Goal: Task Accomplishment & Management: Manage account settings

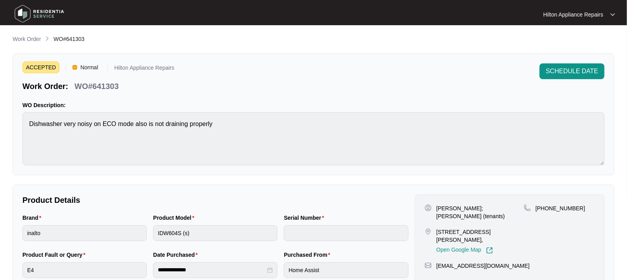
drag, startPoint x: 0, startPoint y: 0, endPoint x: 20, endPoint y: 42, distance: 46.8
click at [20, 43] on p "Work Order" at bounding box center [27, 39] width 28 height 8
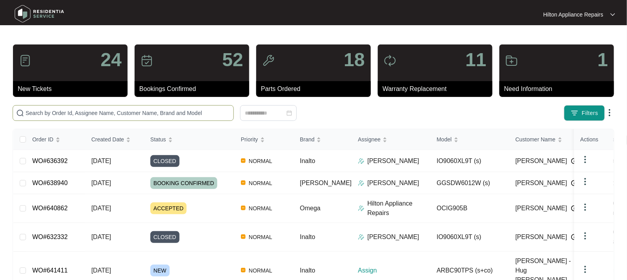
click at [45, 116] on input "text" at bounding box center [128, 113] width 205 height 9
paste input "641411"
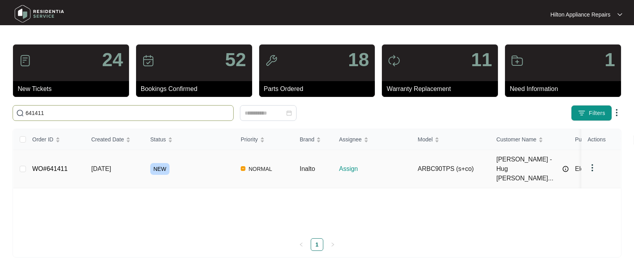
type input "641411"
click at [104, 165] on span "[DATE]" at bounding box center [101, 168] width 20 height 7
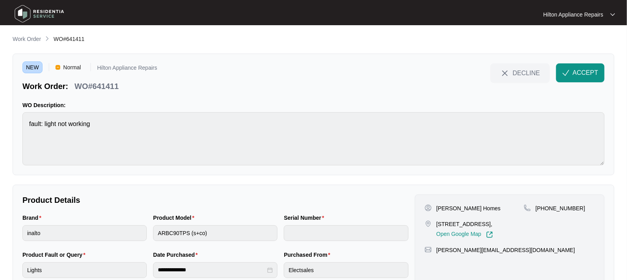
drag, startPoint x: 515, startPoint y: 224, endPoint x: 436, endPoint y: 222, distance: 78.7
click at [436, 222] on p "[STREET_ADDRESS]," at bounding box center [464, 224] width 57 height 8
copy p "[STREET_ADDRESS]"
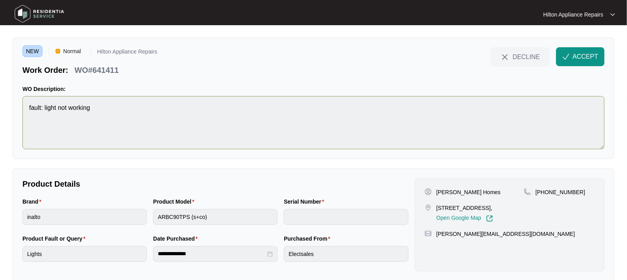
scroll to position [30, 0]
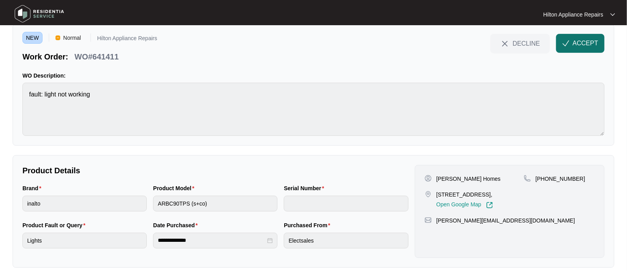
click at [578, 43] on span "ACCEPT" at bounding box center [586, 43] width 26 height 9
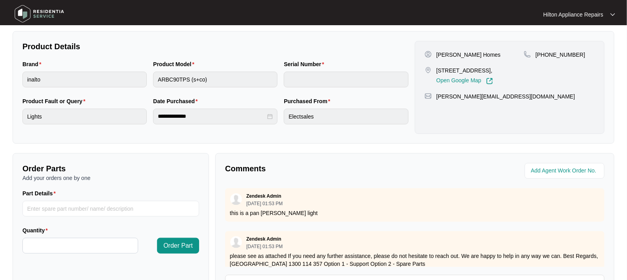
scroll to position [197, 0]
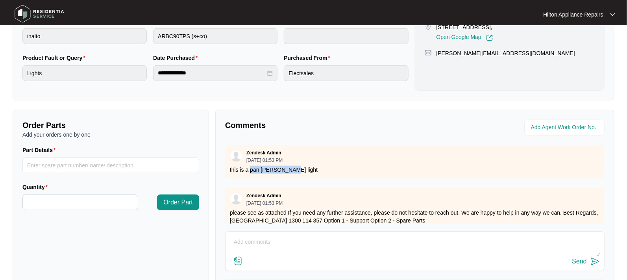
drag, startPoint x: 266, startPoint y: 169, endPoint x: 249, endPoint y: 172, distance: 16.8
click at [249, 172] on p "this is a pan [PERSON_NAME] light" at bounding box center [415, 170] width 370 height 8
copy p "pan [PERSON_NAME] light"
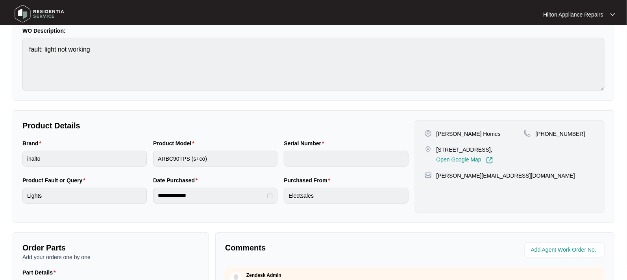
scroll to position [0, 0]
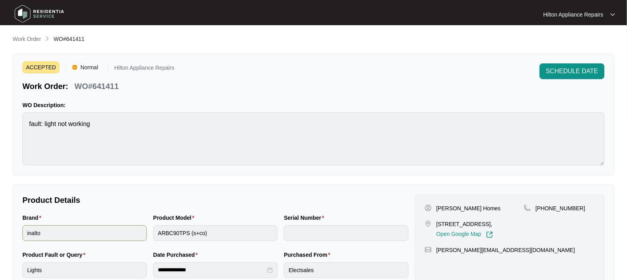
click at [130, 225] on div "Brand inalto Product Model ARBC90TPS (s+co) Serial Number" at bounding box center [215, 231] width 392 height 37
drag, startPoint x: 515, startPoint y: 222, endPoint x: 435, endPoint y: 219, distance: 80.3
click at [435, 220] on div "[STREET_ADDRESS], Open Google Map" at bounding box center [474, 229] width 99 height 18
copy p "[STREET_ADDRESS]"
drag, startPoint x: 477, startPoint y: 207, endPoint x: 436, endPoint y: 206, distance: 40.9
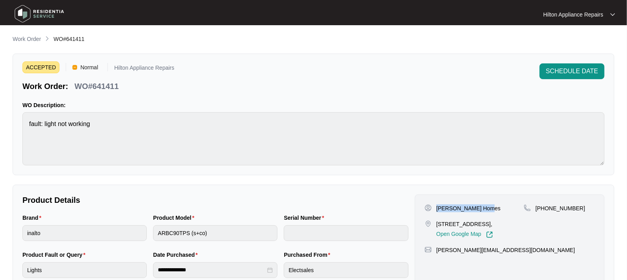
click at [436, 206] on div "[PERSON_NAME] Homes" at bounding box center [474, 208] width 99 height 8
copy p "[PERSON_NAME] Homes"
drag, startPoint x: 571, startPoint y: 210, endPoint x: 544, endPoint y: 210, distance: 27.2
click at [544, 210] on p "[PHONE_NUMBER]" at bounding box center [561, 208] width 50 height 8
copy p "477411672"
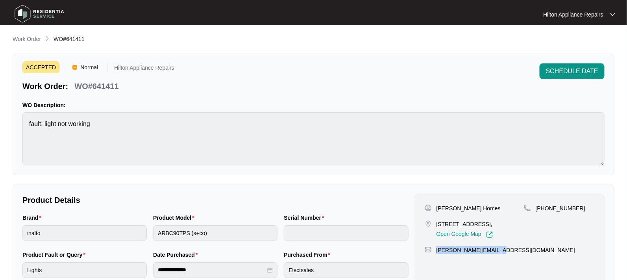
drag, startPoint x: 503, startPoint y: 249, endPoint x: 434, endPoint y: 247, distance: 68.5
click at [434, 247] on div "[PERSON_NAME][EMAIL_ADDRESS][DOMAIN_NAME]" at bounding box center [510, 250] width 170 height 8
copy p "[PERSON_NAME][EMAIL_ADDRESS][DOMAIN_NAME]"
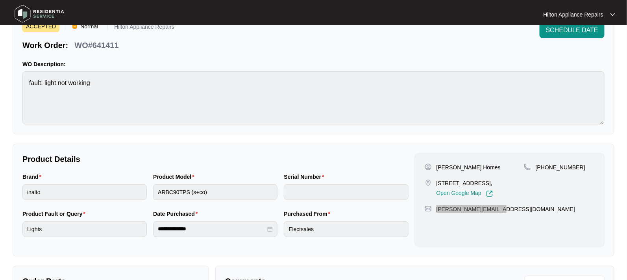
scroll to position [98, 0]
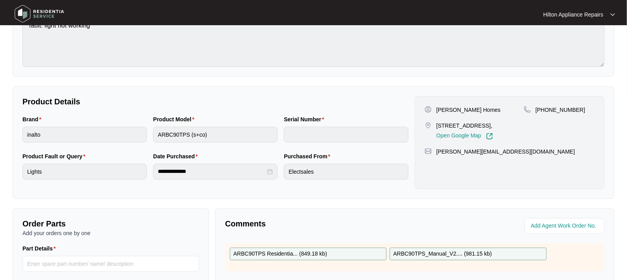
click at [129, 126] on div "Brand inalto Product Model ARBC90TPS (s+co) Serial Number" at bounding box center [215, 133] width 392 height 37
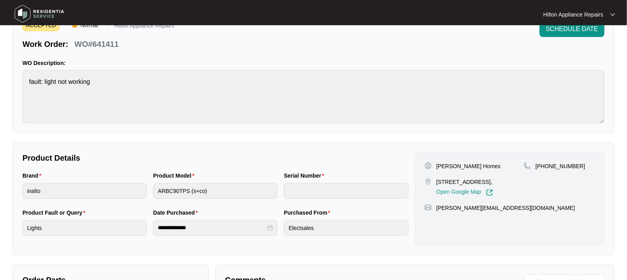
scroll to position [0, 0]
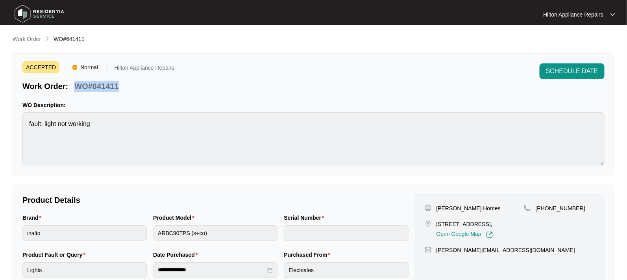
drag, startPoint x: 105, startPoint y: 87, endPoint x: 77, endPoint y: 80, distance: 29.5
click at [77, 80] on div "WO#641411" at bounding box center [96, 85] width 50 height 14
copy p "WO#641411"
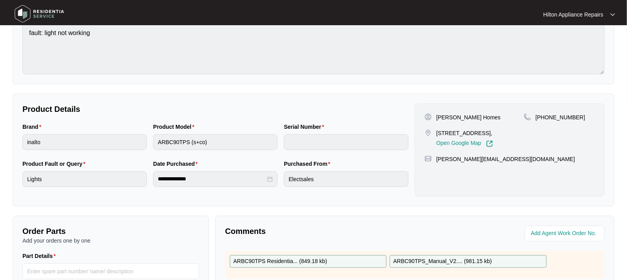
scroll to position [148, 0]
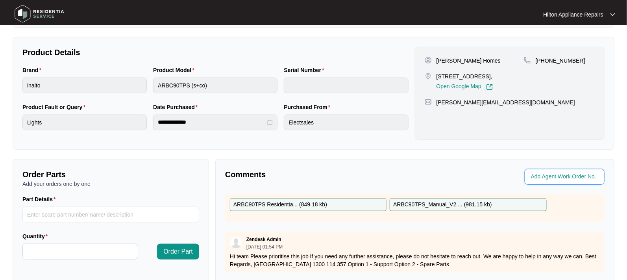
drag, startPoint x: 549, startPoint y: 178, endPoint x: 525, endPoint y: 177, distance: 23.6
click at [548, 178] on input "string" at bounding box center [565, 176] width 69 height 9
type input "42263"
click at [402, 146] on div "**********" at bounding box center [314, 93] width 602 height 113
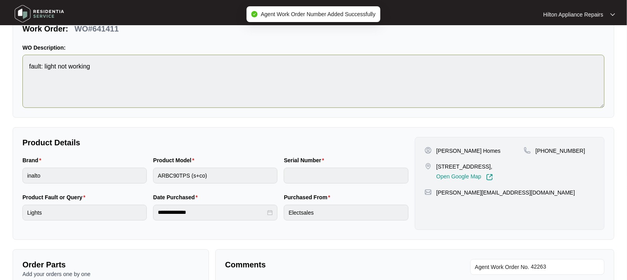
scroll to position [0, 0]
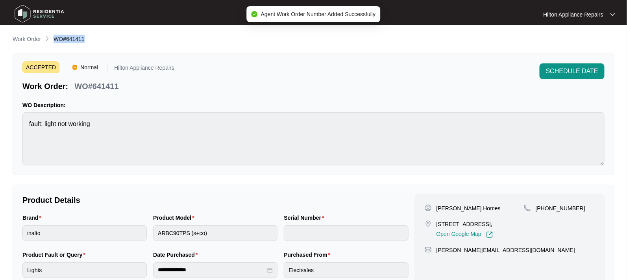
drag, startPoint x: 84, startPoint y: 43, endPoint x: 53, endPoint y: 45, distance: 31.2
click at [53, 45] on div "**********" at bounding box center [314, 272] width 602 height 475
copy span "WO#641411"
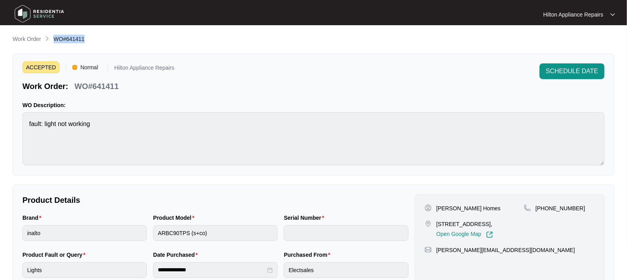
click at [22, 37] on p "Work Order" at bounding box center [27, 39] width 28 height 8
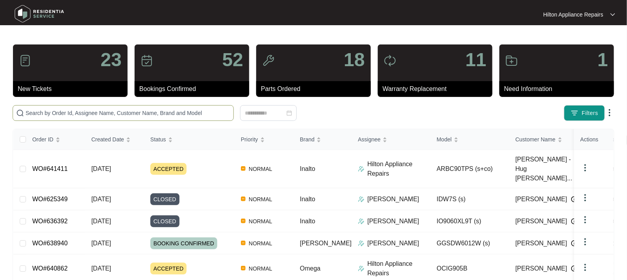
click at [53, 117] on span at bounding box center [123, 113] width 221 height 16
paste input "WO#641411"
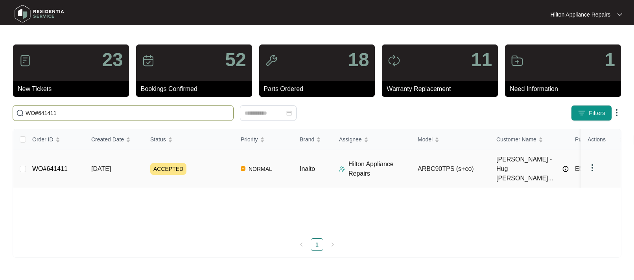
type input "WO#641411"
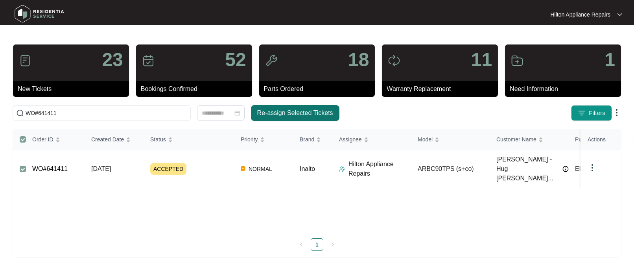
click at [296, 112] on span "Re-assign Selected Tickets" at bounding box center [295, 112] width 76 height 9
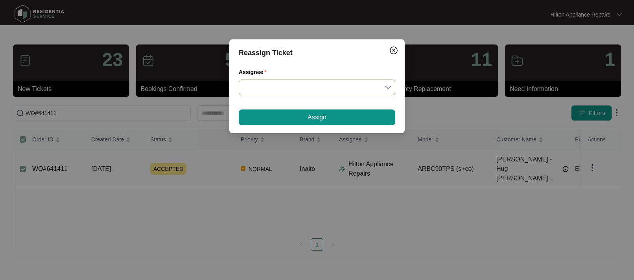
click at [387, 87] on input "Assignee" at bounding box center [317, 87] width 147 height 15
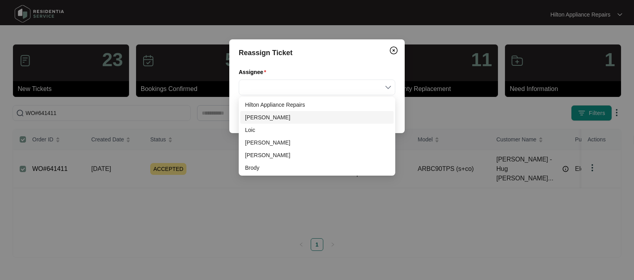
click at [256, 116] on div "[PERSON_NAME]" at bounding box center [317, 117] width 144 height 9
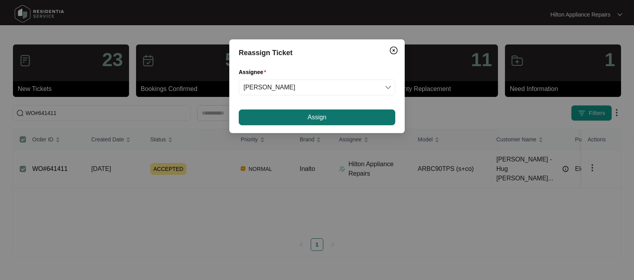
click at [304, 116] on button "Assign" at bounding box center [317, 117] width 157 height 16
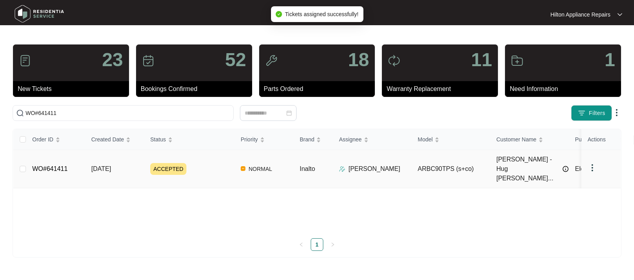
click at [105, 165] on span "[DATE]" at bounding box center [101, 168] width 20 height 7
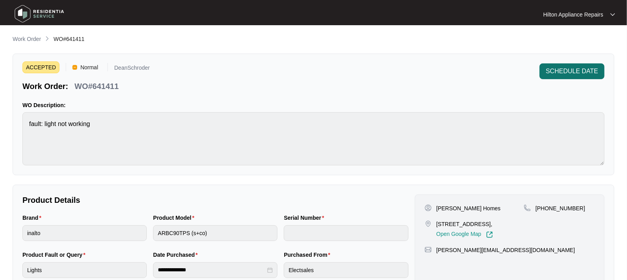
click at [555, 67] on span "SCHEDULE DATE" at bounding box center [572, 71] width 52 height 9
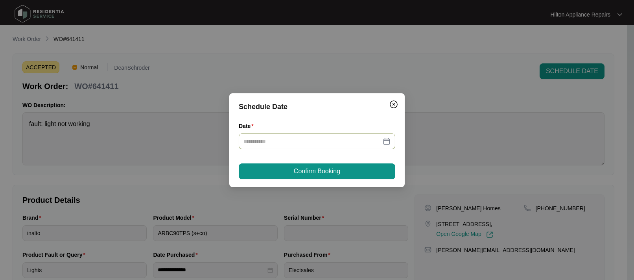
click at [389, 138] on div at bounding box center [317, 141] width 147 height 9
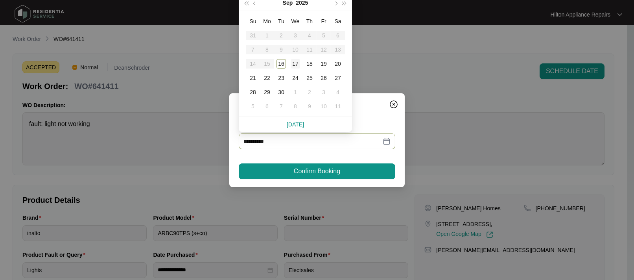
type input "**********"
click at [310, 63] on div "18" at bounding box center [309, 63] width 9 height 9
type input "**********"
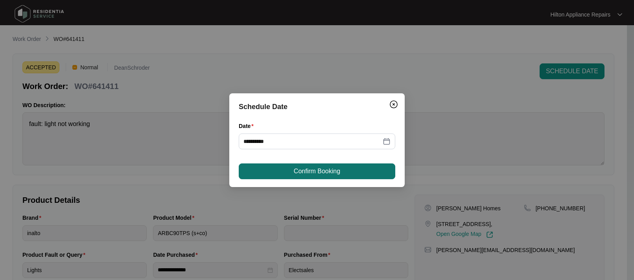
click at [289, 172] on button "Confirm Booking" at bounding box center [317, 171] width 157 height 16
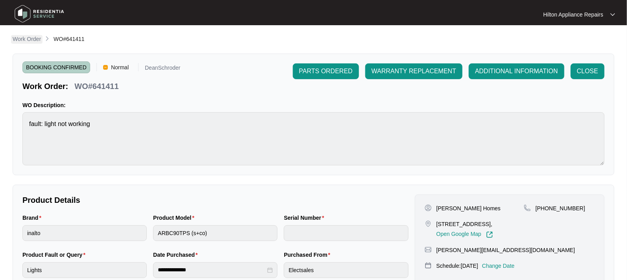
click at [24, 37] on p "Work Order" at bounding box center [27, 39] width 28 height 8
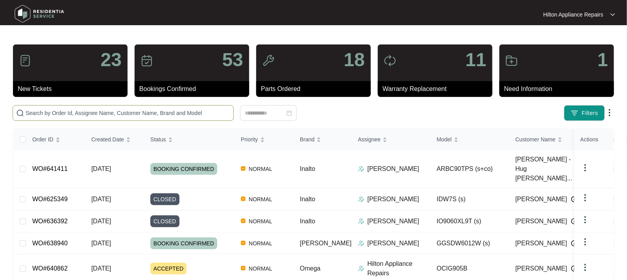
click at [29, 114] on input "text" at bounding box center [128, 113] width 205 height 9
paste input "WO#634901"
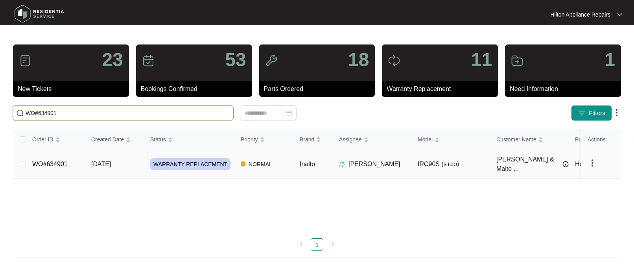
type input "WO#634901"
click at [111, 161] on span "[DATE]" at bounding box center [101, 164] width 20 height 7
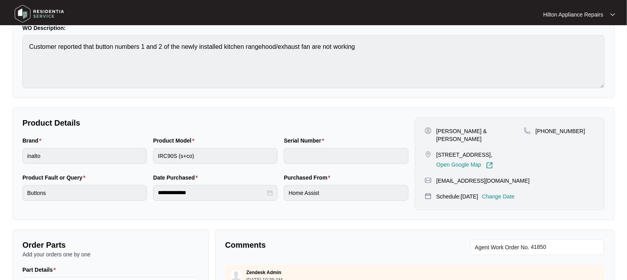
scroll to position [148, 0]
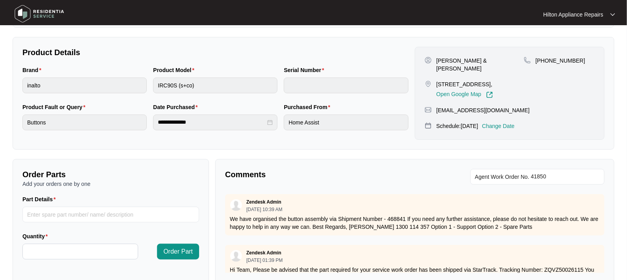
click at [511, 122] on p "Change Date" at bounding box center [498, 126] width 33 height 8
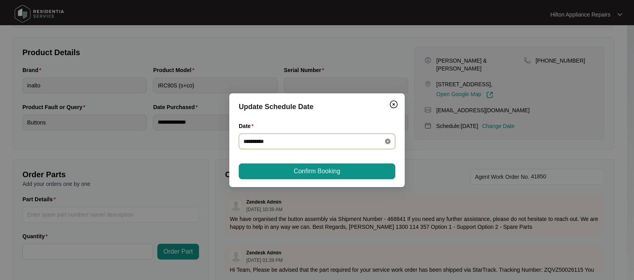
click at [389, 140] on icon "close-circle" at bounding box center [388, 142] width 6 height 6
click at [388, 140] on div at bounding box center [317, 141] width 147 height 9
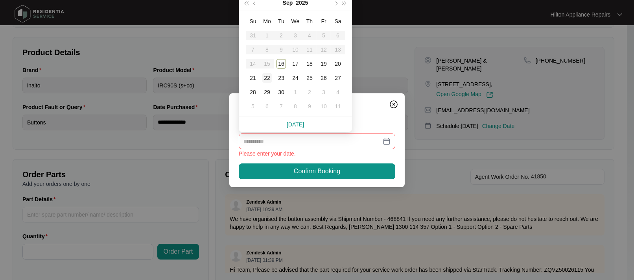
click at [267, 78] on div "22" at bounding box center [266, 77] width 9 height 9
type input "**********"
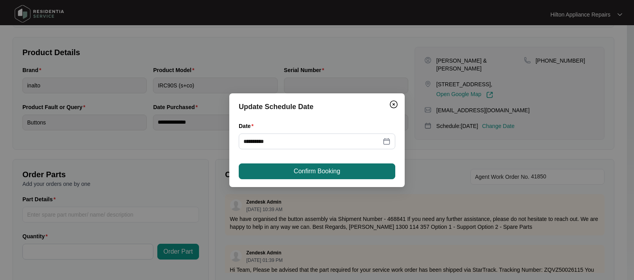
drag, startPoint x: 288, startPoint y: 170, endPoint x: 300, endPoint y: 172, distance: 12.4
click at [288, 169] on button "Confirm Booking" at bounding box center [317, 171] width 157 height 16
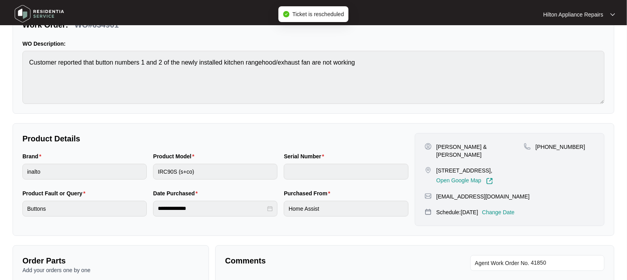
scroll to position [0, 0]
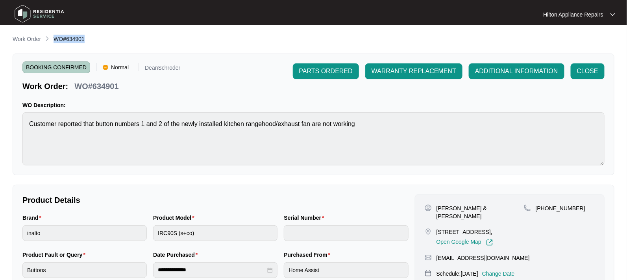
drag, startPoint x: 83, startPoint y: 38, endPoint x: 55, endPoint y: 36, distance: 28.4
click at [55, 36] on span "WO#634901" at bounding box center [69, 39] width 31 height 6
copy span "WO#634901"
click at [31, 39] on p "Work Order" at bounding box center [27, 39] width 28 height 8
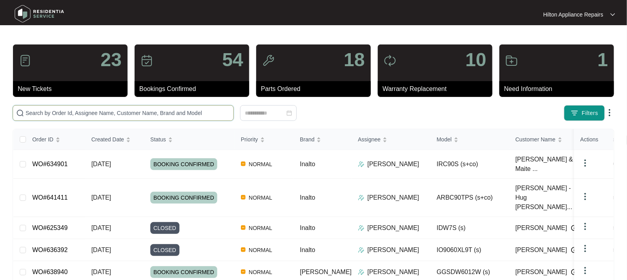
click at [47, 110] on input "text" at bounding box center [128, 113] width 205 height 9
paste input "WO#634901"
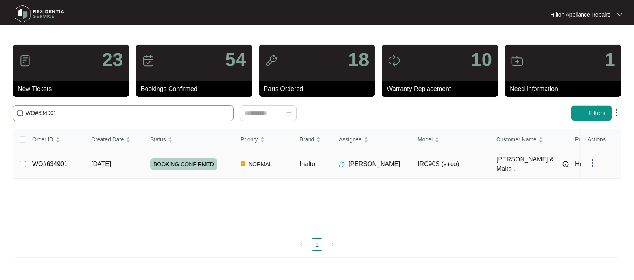
type input "WO#634901"
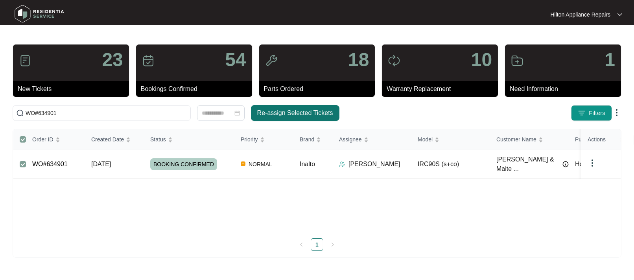
click at [283, 109] on span "Re-assign Selected Tickets" at bounding box center [295, 112] width 76 height 9
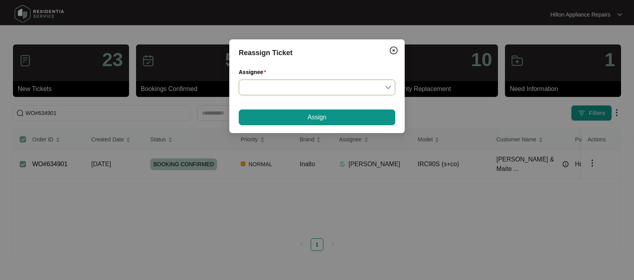
click at [390, 86] on input "Assignee" at bounding box center [317, 87] width 147 height 15
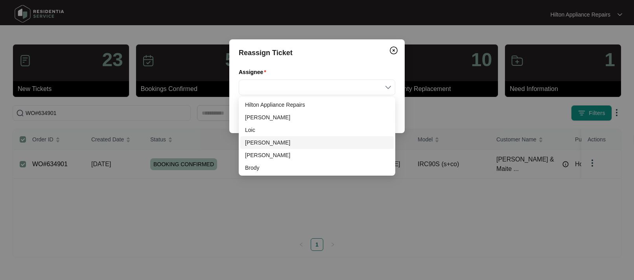
click at [261, 142] on div "[PERSON_NAME]" at bounding box center [317, 142] width 144 height 9
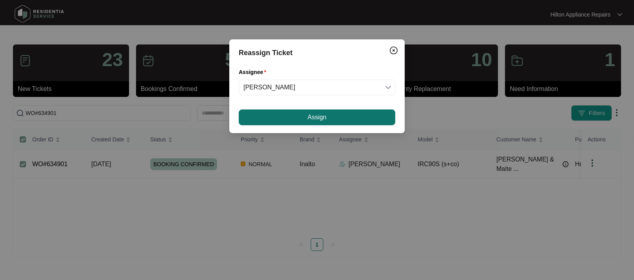
click at [294, 118] on button "Assign" at bounding box center [317, 117] width 157 height 16
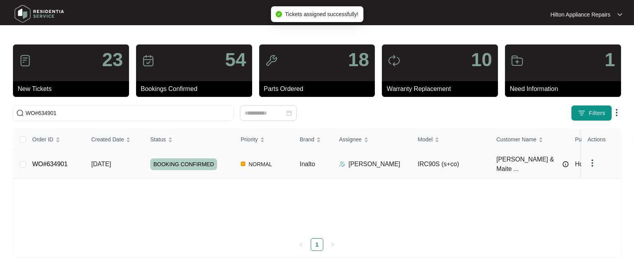
click at [111, 161] on span "[DATE]" at bounding box center [101, 164] width 20 height 7
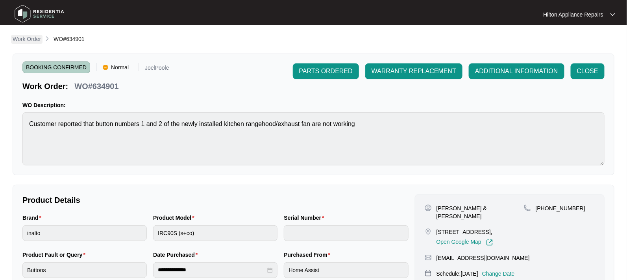
click at [25, 39] on p "Work Order" at bounding box center [27, 39] width 28 height 8
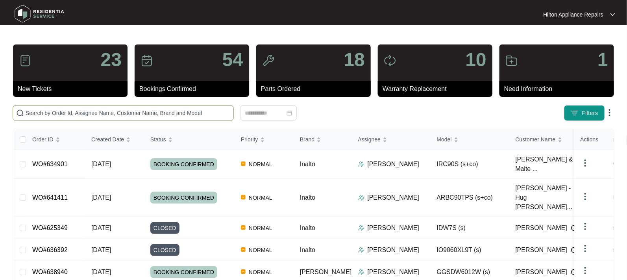
click at [52, 116] on input "text" at bounding box center [128, 113] width 205 height 9
paste input "WO#640872"
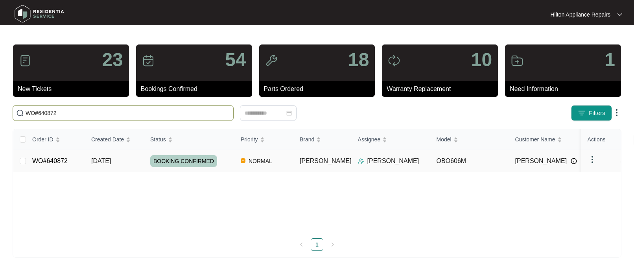
type input "WO#640872"
click at [104, 159] on span "[DATE]" at bounding box center [101, 160] width 20 height 7
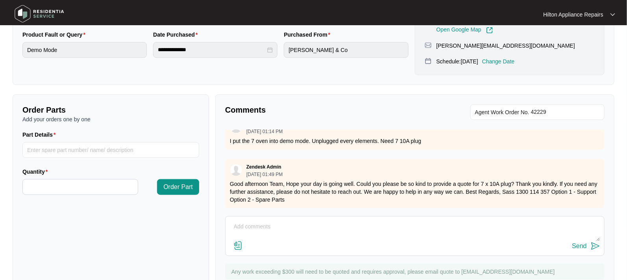
scroll to position [241, 0]
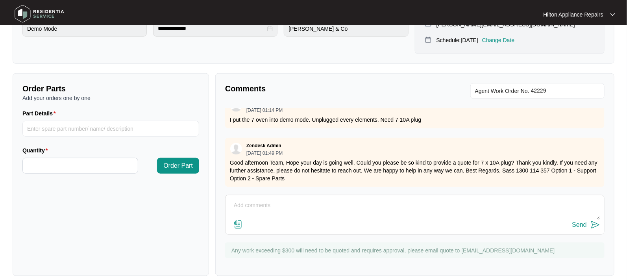
click at [242, 199] on textarea at bounding box center [414, 209] width 371 height 20
click at [53, 190] on div "Order Parts Add your orders one by one Part Details Quantity Order Part" at bounding box center [111, 174] width 196 height 203
click at [259, 199] on textarea at bounding box center [414, 209] width 371 height 20
paste textarea "Please be aware of the following: 1. We would need to replace the entire cord a…"
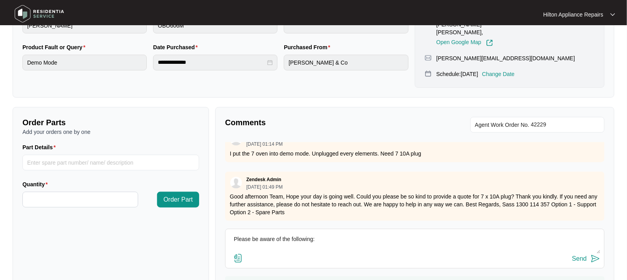
scroll to position [192, 0]
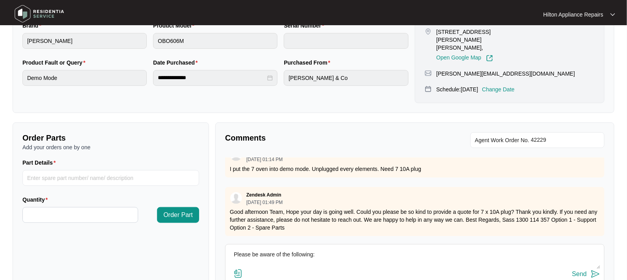
type textarea "Please be aware of the following: 1. We would need to replace the entire cord a…"
click at [576, 270] on div "Send" at bounding box center [579, 273] width 15 height 7
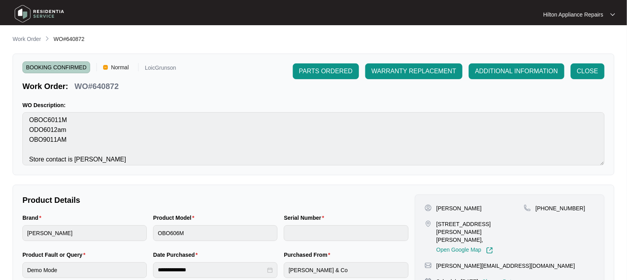
scroll to position [49, 0]
click at [25, 37] on p "Work Order" at bounding box center [27, 39] width 28 height 8
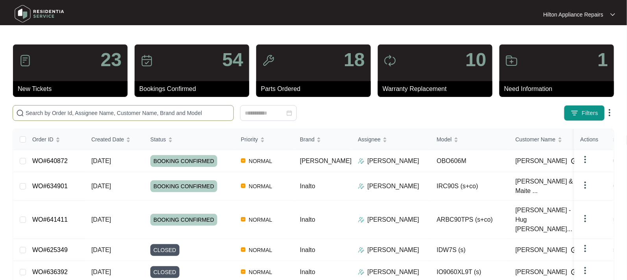
click at [40, 115] on input "text" at bounding box center [128, 113] width 205 height 9
paste input "641394"
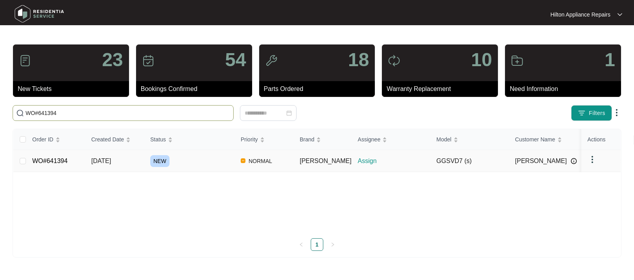
type input "WO#641394"
click at [107, 155] on td "[DATE]" at bounding box center [114, 161] width 59 height 22
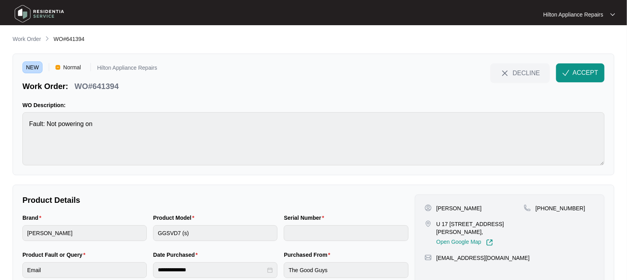
click at [24, 39] on p "Work Order" at bounding box center [27, 39] width 28 height 8
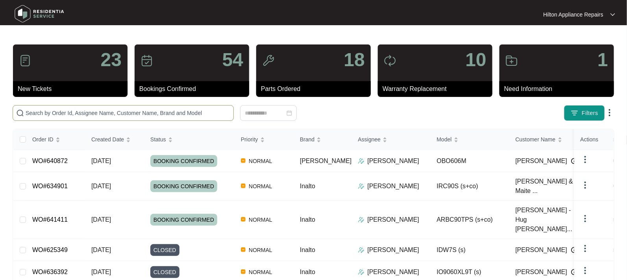
click at [45, 109] on input "text" at bounding box center [128, 113] width 205 height 9
paste input "641394"
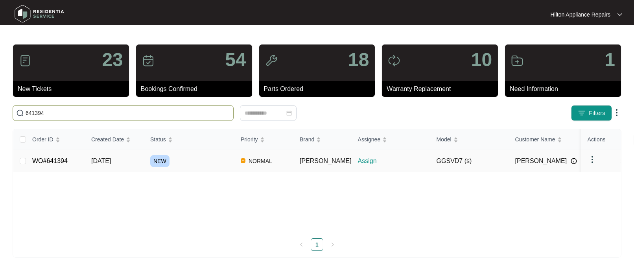
type input "641394"
click at [104, 158] on span "[DATE]" at bounding box center [101, 160] width 20 height 7
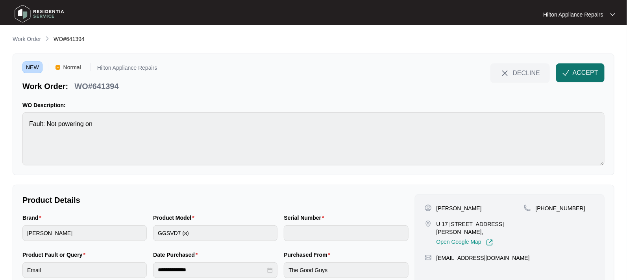
click at [587, 70] on span "ACCEPT" at bounding box center [586, 72] width 26 height 9
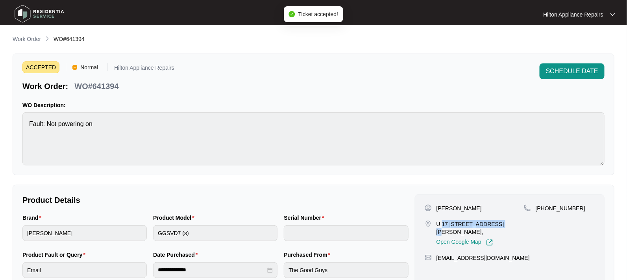
drag, startPoint x: 497, startPoint y: 223, endPoint x: 443, endPoint y: 222, distance: 53.9
click at [443, 222] on p "U 17 [STREET_ADDRESS][PERSON_NAME]," at bounding box center [479, 228] width 87 height 16
copy p "[STREET_ADDRESS][PERSON_NAME][PERSON_NAME]"
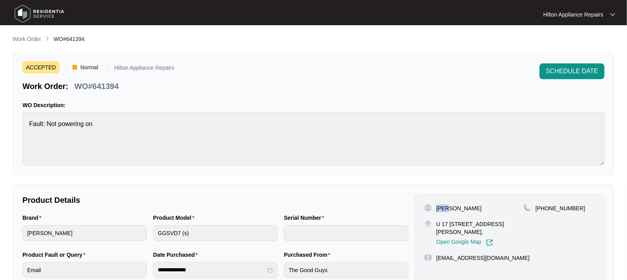
drag, startPoint x: 448, startPoint y: 206, endPoint x: 436, endPoint y: 203, distance: 12.1
click at [436, 204] on p "[PERSON_NAME]" at bounding box center [458, 208] width 45 height 8
drag, startPoint x: 460, startPoint y: 205, endPoint x: 449, endPoint y: 210, distance: 11.8
click at [449, 210] on div "[PERSON_NAME]" at bounding box center [474, 208] width 99 height 8
drag, startPoint x: 570, startPoint y: 209, endPoint x: 545, endPoint y: 207, distance: 24.9
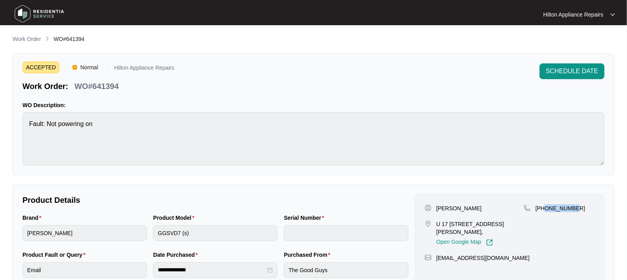
click at [545, 207] on div "[PHONE_NUMBER]" at bounding box center [559, 208] width 71 height 8
drag, startPoint x: 507, startPoint y: 251, endPoint x: 435, endPoint y: 247, distance: 72.1
click at [435, 254] on div "[EMAIL_ADDRESS][DOMAIN_NAME]" at bounding box center [510, 258] width 170 height 8
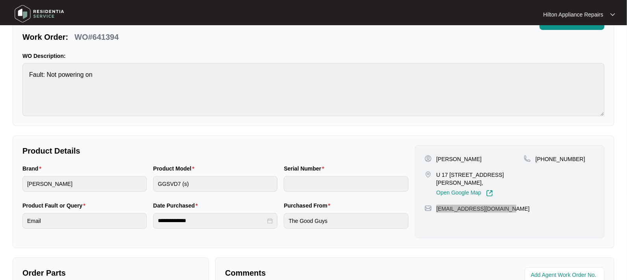
scroll to position [98, 0]
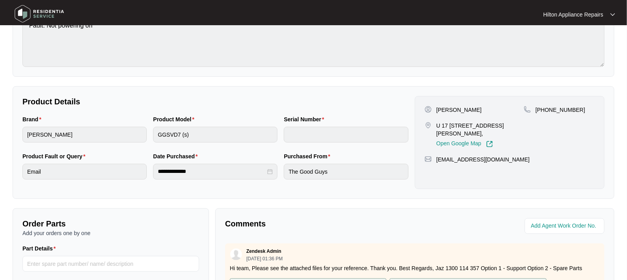
click at [100, 122] on div "Brand [PERSON_NAME] Product Model GGSVD7 (s) Serial Number" at bounding box center [215, 133] width 392 height 37
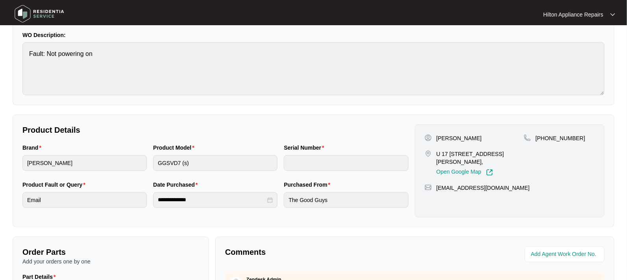
scroll to position [0, 0]
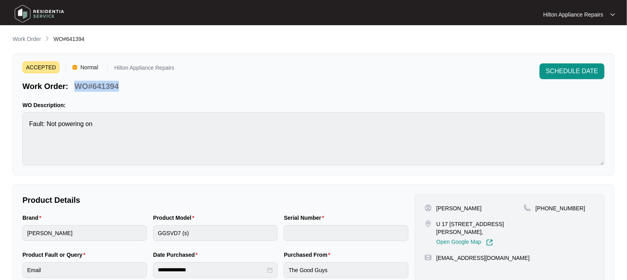
drag, startPoint x: 111, startPoint y: 89, endPoint x: 74, endPoint y: 85, distance: 36.3
click at [74, 85] on div "WO#641394" at bounding box center [96, 85] width 50 height 14
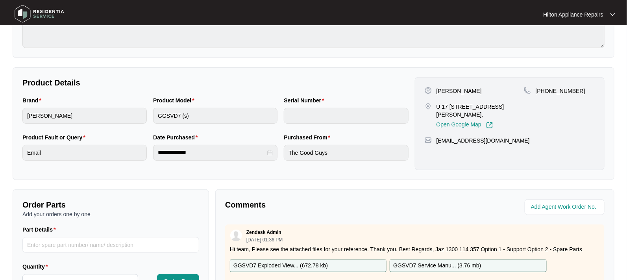
scroll to position [241, 0]
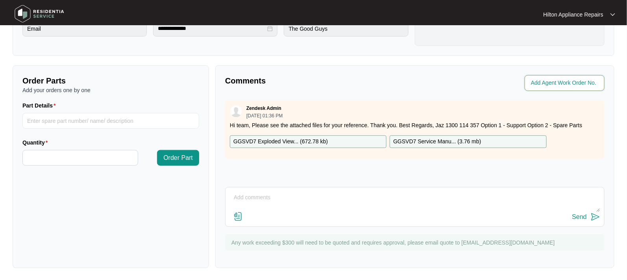
click at [544, 83] on input "string" at bounding box center [565, 82] width 69 height 9
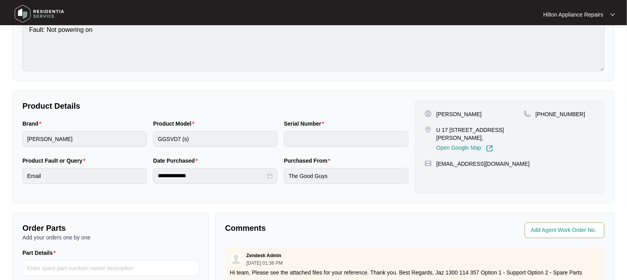
scroll to position [94, 0]
type input "42264"
click at [390, 231] on p "Comments" at bounding box center [317, 228] width 184 height 11
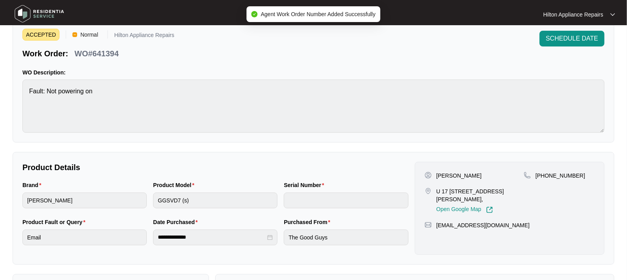
scroll to position [0, 0]
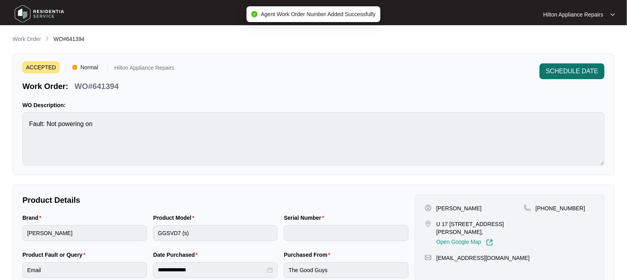
click at [557, 71] on span "SCHEDULE DATE" at bounding box center [572, 71] width 52 height 9
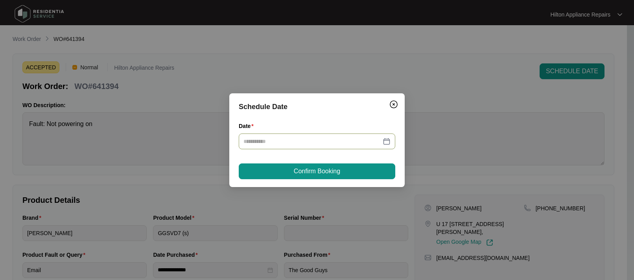
click at [388, 138] on div at bounding box center [317, 141] width 147 height 9
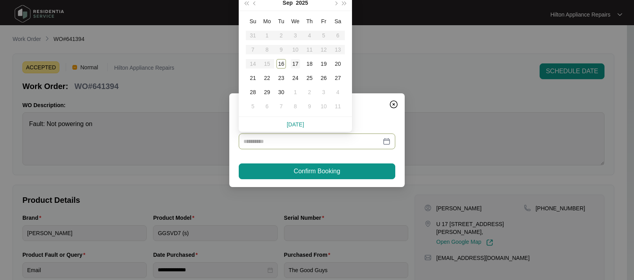
click at [295, 60] on div "17" at bounding box center [295, 63] width 9 height 9
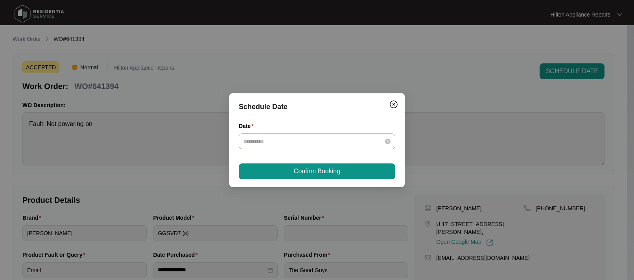
type input "**********"
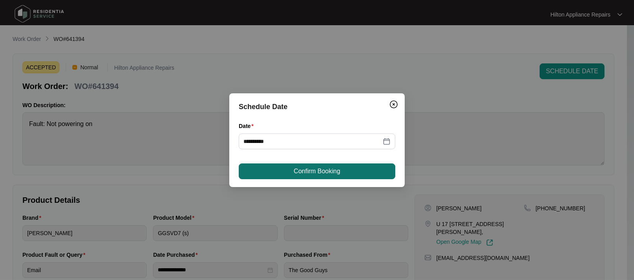
click at [300, 172] on span "Confirm Booking" at bounding box center [317, 170] width 46 height 9
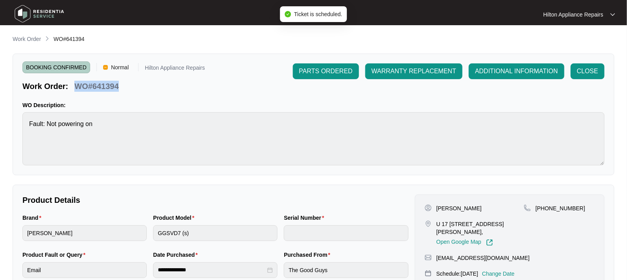
drag, startPoint x: 120, startPoint y: 87, endPoint x: 76, endPoint y: 85, distance: 44.2
click at [76, 85] on div "WO#641394" at bounding box center [96, 85] width 50 height 14
click at [22, 38] on p "Work Order" at bounding box center [27, 39] width 28 height 8
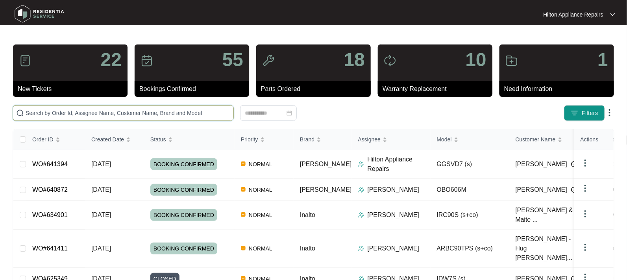
click at [36, 115] on input "text" at bounding box center [128, 113] width 205 height 9
paste input "WO#641394"
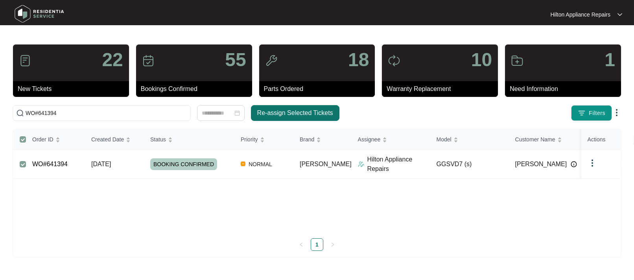
click at [269, 111] on span "Re-assign Selected Tickets" at bounding box center [295, 112] width 76 height 9
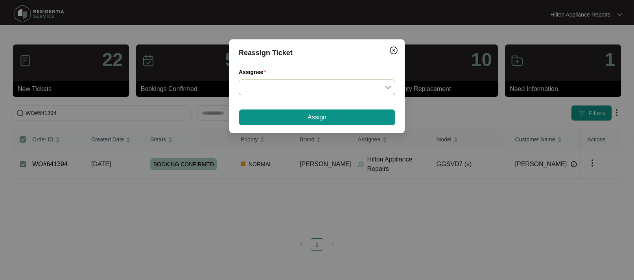
click at [388, 87] on input "Assignee" at bounding box center [317, 87] width 147 height 15
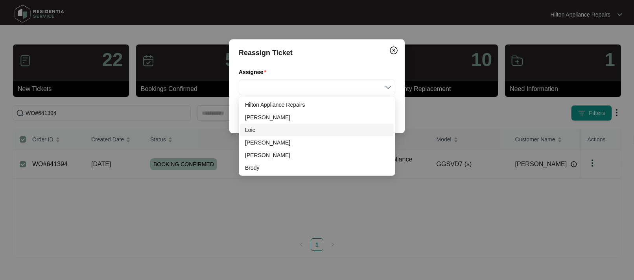
click at [248, 131] on div "Loic" at bounding box center [317, 130] width 144 height 9
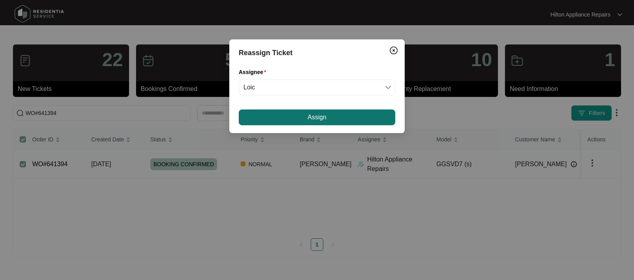
click at [290, 117] on button "Assign" at bounding box center [317, 117] width 157 height 16
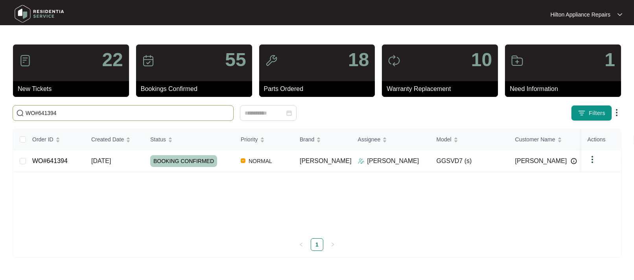
drag, startPoint x: 70, startPoint y: 114, endPoint x: -18, endPoint y: 109, distance: 88.7
click at [0, 109] on html "Hilton Appliance Repairs Hilton App... 22 New Tickets 55 Bookings Confirmed 18 …" at bounding box center [317, 140] width 634 height 280
paste input "0111"
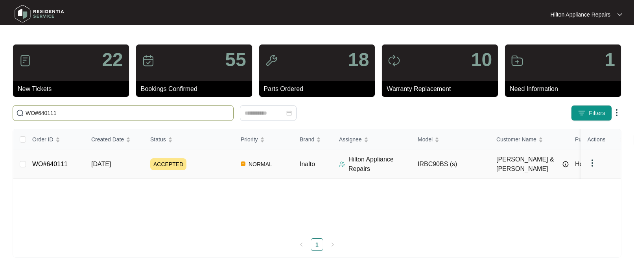
type input "WO#640111"
click at [96, 164] on span "[DATE]" at bounding box center [101, 164] width 20 height 7
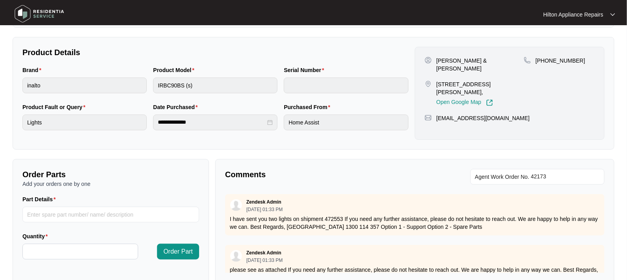
scroll to position [241, 0]
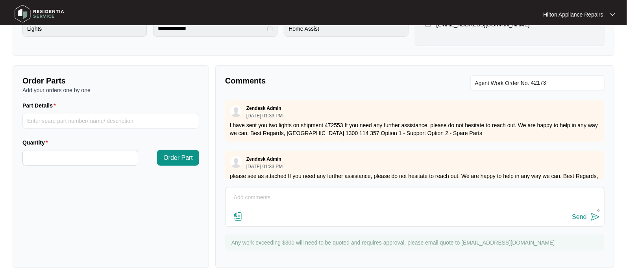
click at [242, 201] on textarea at bounding box center [414, 201] width 371 height 20
paste textarea "Called [PERSON_NAME] & [PERSON_NAME] LMTC & texted"
type textarea "Called [PERSON_NAME] & [PERSON_NAME] LMTC & texted"
click at [575, 215] on div "Send" at bounding box center [579, 216] width 15 height 7
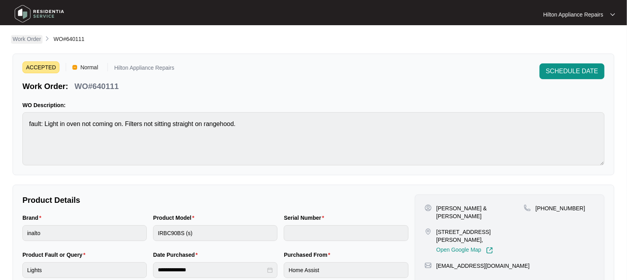
click at [30, 39] on p "Work Order" at bounding box center [27, 39] width 28 height 8
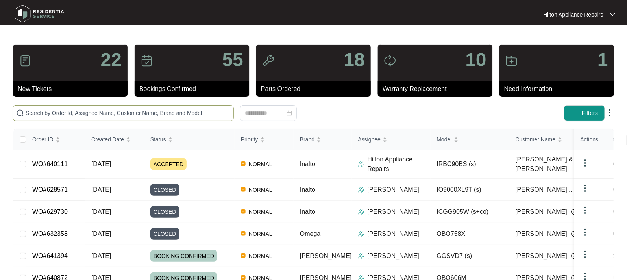
click at [44, 110] on input "text" at bounding box center [128, 113] width 205 height 9
paste input "WO#640154"
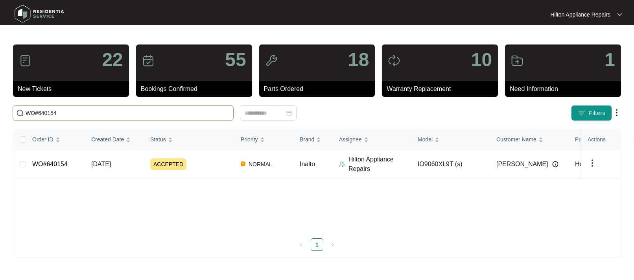
type input "WO#640154"
click at [99, 161] on span "[DATE]" at bounding box center [101, 164] width 20 height 7
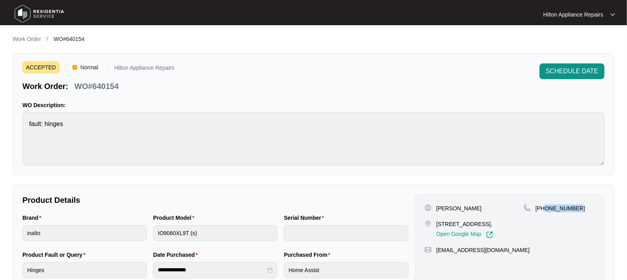
drag, startPoint x: 578, startPoint y: 208, endPoint x: 546, endPoint y: 205, distance: 32.4
click at [546, 205] on div "[PHONE_NUMBER]" at bounding box center [559, 208] width 71 height 8
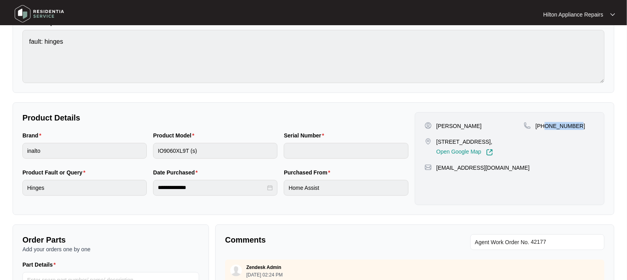
scroll to position [98, 0]
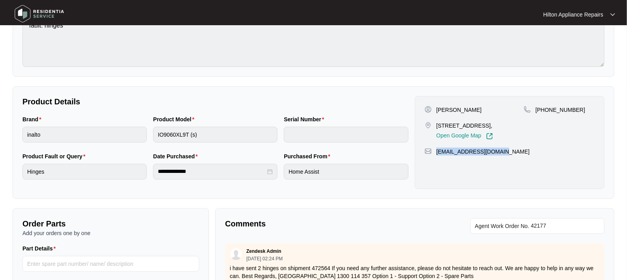
drag, startPoint x: 509, startPoint y: 161, endPoint x: 437, endPoint y: 156, distance: 72.2
click at [437, 155] on div "[EMAIL_ADDRESS][DOMAIN_NAME]" at bounding box center [510, 152] width 170 height 8
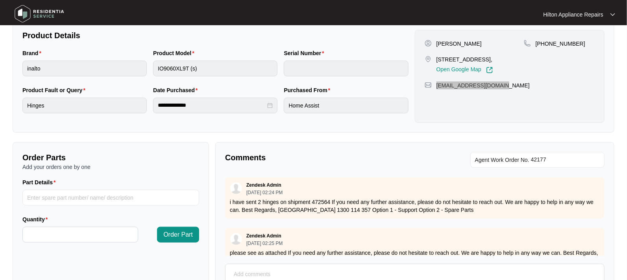
scroll to position [241, 0]
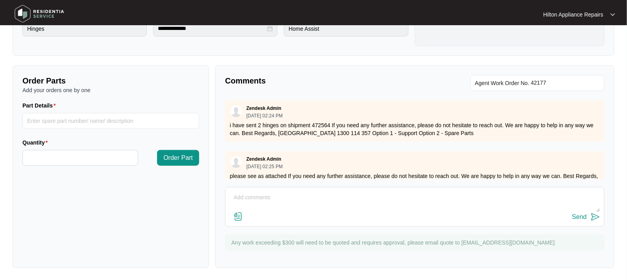
click at [262, 199] on textarea at bounding box center [414, 201] width 371 height 20
type textarea "C"
click at [337, 197] on textarea "Contact number has one too many digits, I have sent email to customer" at bounding box center [414, 201] width 371 height 20
click at [334, 196] on textarea "Contact number has one too many digits, I have sent email to customer" at bounding box center [414, 201] width 371 height 20
click at [523, 198] on textarea "Contact number has one too many digits, please let us know if you have correct …" at bounding box center [414, 201] width 371 height 20
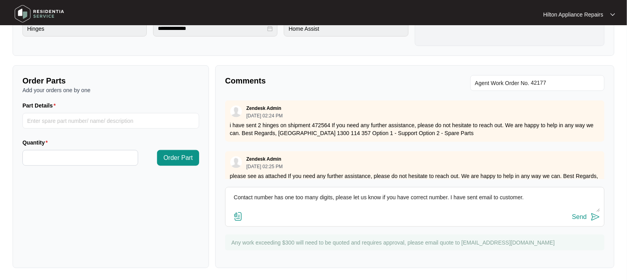
type textarea "Contact number has one too many digits, please let us know if you have correct …"
click at [581, 216] on div "Send" at bounding box center [579, 216] width 15 height 7
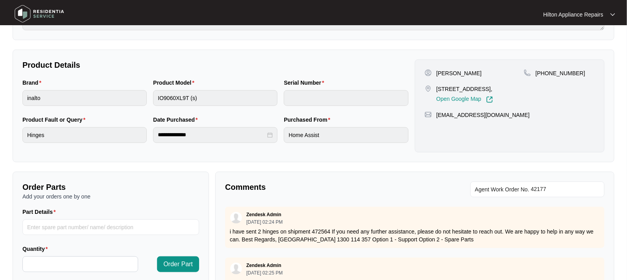
scroll to position [197, 0]
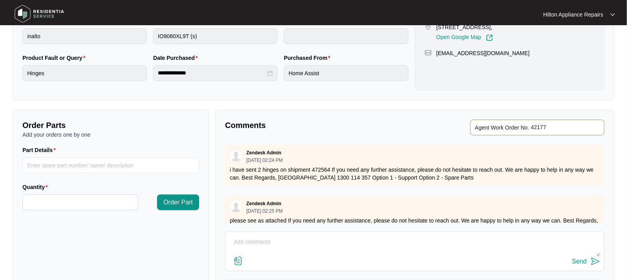
drag, startPoint x: 561, startPoint y: 128, endPoint x: 536, endPoint y: 125, distance: 24.6
click at [536, 125] on input "string" at bounding box center [565, 127] width 69 height 9
click at [250, 248] on textarea at bounding box center [414, 246] width 371 height 20
paste textarea "0499 053 518"
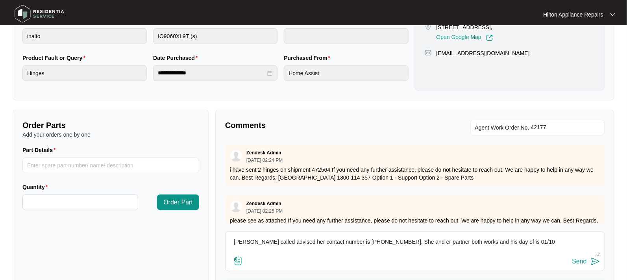
type textarea "[PERSON_NAME] called advised her contact number is [PHONE_NUMBER]. She and er p…"
click at [578, 258] on div "Send" at bounding box center [579, 261] width 15 height 7
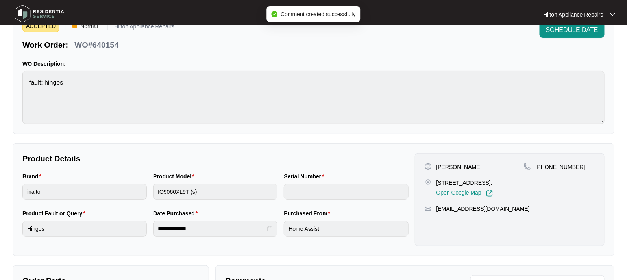
scroll to position [0, 0]
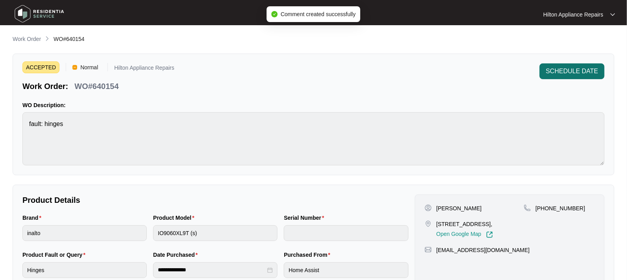
click at [560, 73] on span "SCHEDULE DATE" at bounding box center [572, 71] width 52 height 9
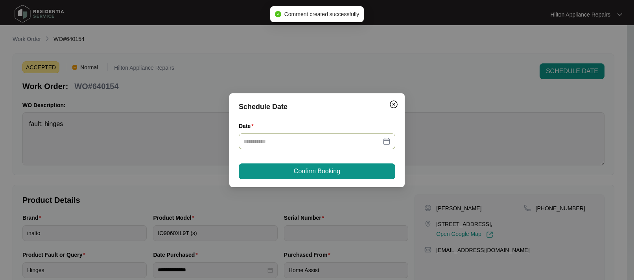
click at [388, 139] on div at bounding box center [317, 141] width 147 height 9
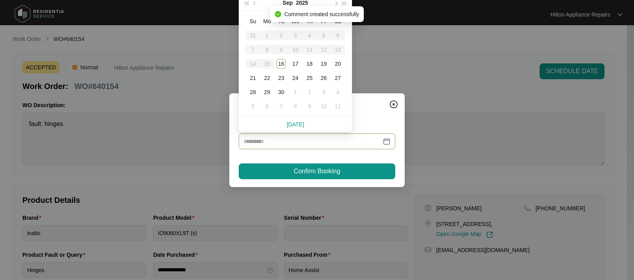
type input "**********"
click at [336, 1] on span "button" at bounding box center [336, 3] width 4 height 4
click at [295, 34] on div "1" at bounding box center [295, 35] width 9 height 9
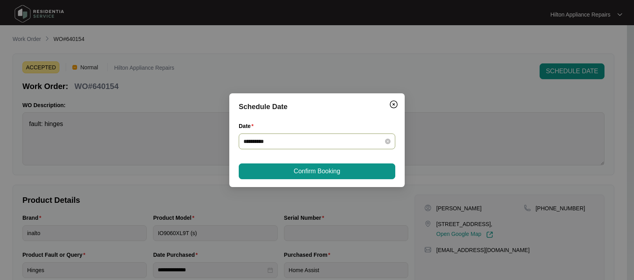
type input "**********"
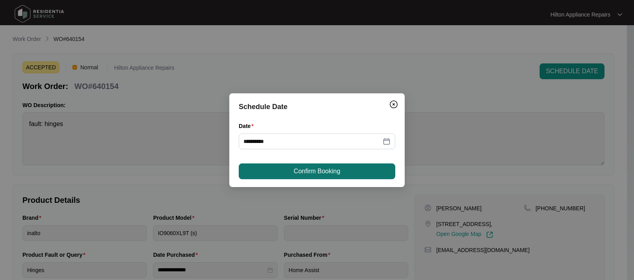
click at [316, 168] on span "Confirm Booking" at bounding box center [317, 170] width 46 height 9
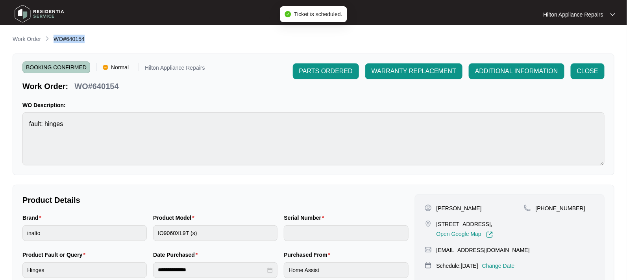
drag, startPoint x: 93, startPoint y: 41, endPoint x: 53, endPoint y: 44, distance: 40.3
click at [53, 44] on div "Work Order WO#640154" at bounding box center [314, 39] width 602 height 9
click at [24, 38] on p "Work Order" at bounding box center [27, 39] width 28 height 8
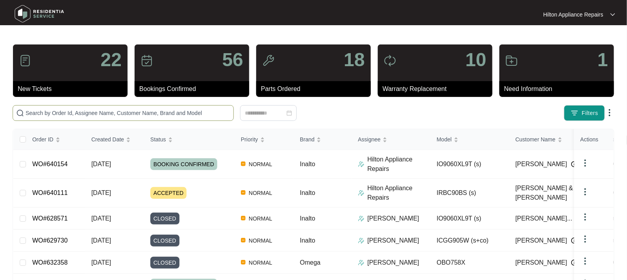
click at [36, 114] on input "text" at bounding box center [128, 113] width 205 height 9
paste input "WO#640154"
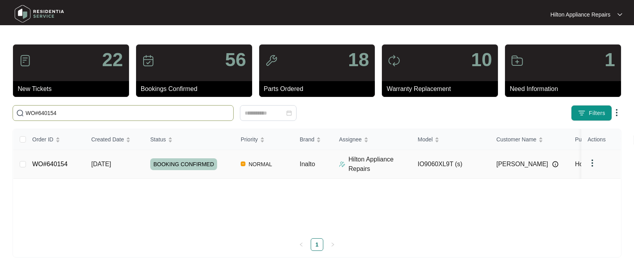
type input "WO#640154"
click at [100, 165] on span "[DATE]" at bounding box center [101, 164] width 20 height 7
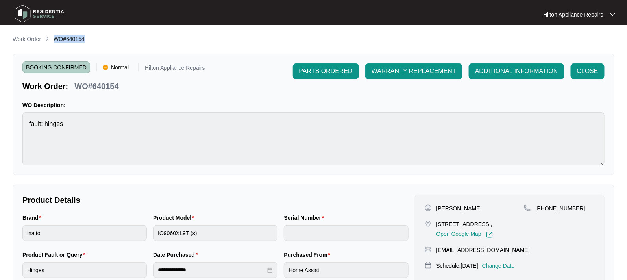
drag, startPoint x: 87, startPoint y: 38, endPoint x: 54, endPoint y: 38, distance: 33.4
click at [54, 38] on div "Work Order WO#640154" at bounding box center [314, 39] width 602 height 9
click at [24, 39] on p "Work Order" at bounding box center [27, 39] width 28 height 8
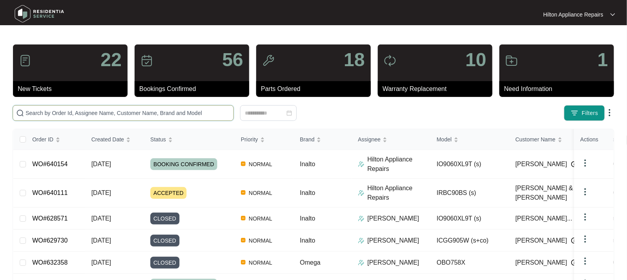
click at [33, 115] on input "text" at bounding box center [128, 113] width 205 height 9
paste input "WO#640154"
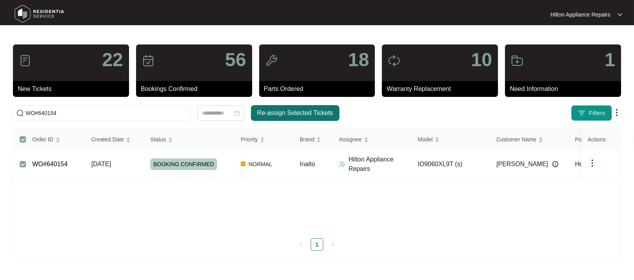
click at [281, 108] on span "Re-assign Selected Tickets" at bounding box center [295, 112] width 76 height 9
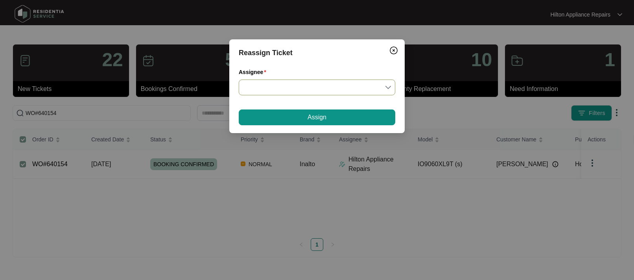
click at [388, 87] on input "Assignee" at bounding box center [317, 87] width 147 height 15
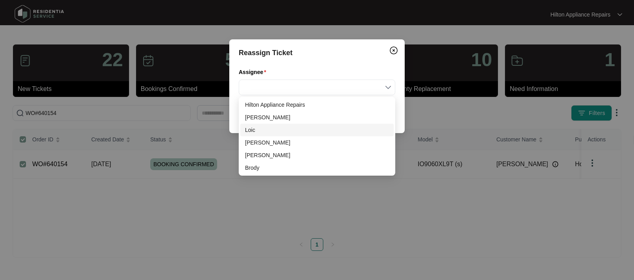
click at [257, 131] on div "Loic" at bounding box center [317, 130] width 144 height 9
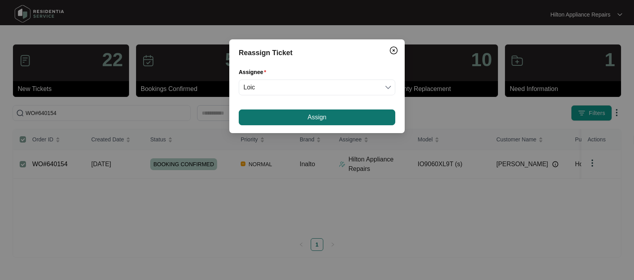
click at [296, 116] on button "Assign" at bounding box center [317, 117] width 157 height 16
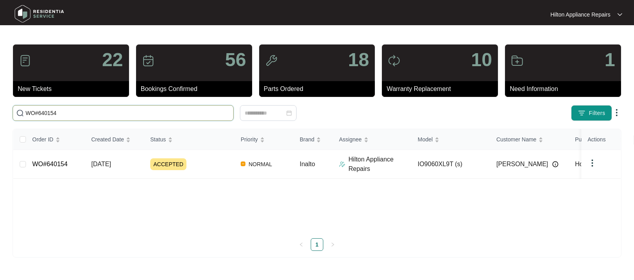
click at [67, 112] on input "WO#640154" at bounding box center [128, 113] width 205 height 9
type input "WO#640128"
click at [111, 162] on span "[DATE]" at bounding box center [101, 164] width 20 height 7
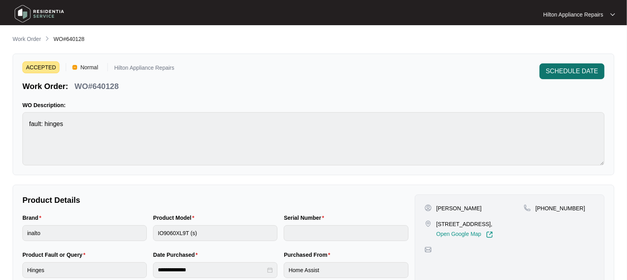
click at [562, 67] on span "SCHEDULE DATE" at bounding box center [572, 71] width 52 height 9
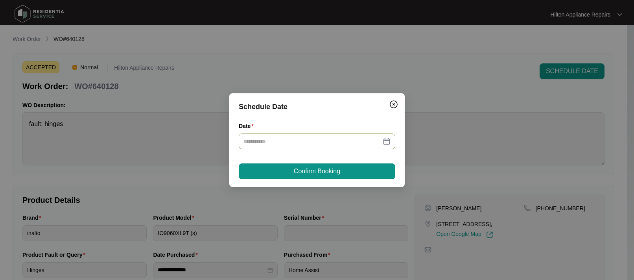
click at [386, 141] on div at bounding box center [317, 141] width 147 height 9
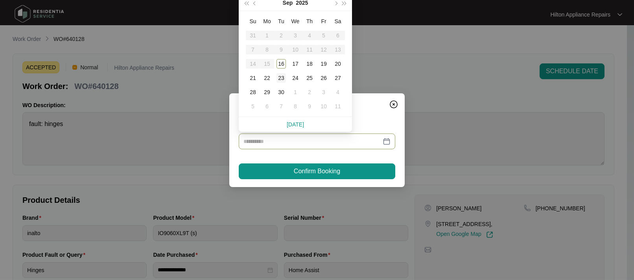
click at [281, 78] on div "23" at bounding box center [281, 77] width 9 height 9
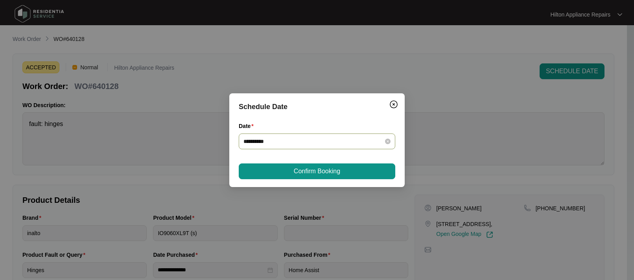
type input "**********"
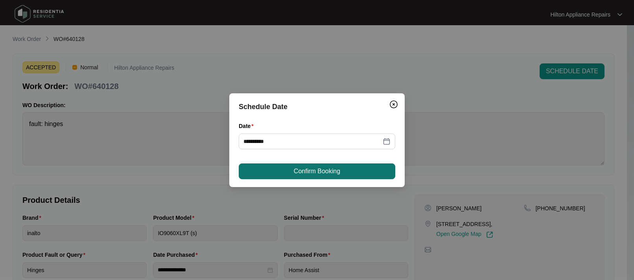
click at [296, 168] on span "Confirm Booking" at bounding box center [317, 170] width 46 height 9
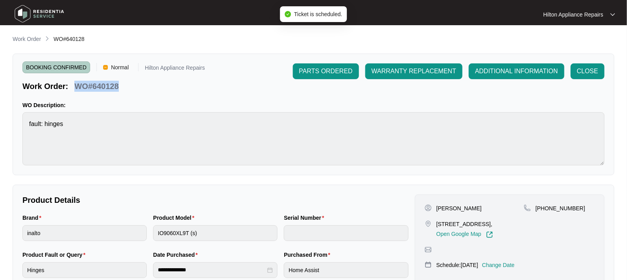
drag, startPoint x: 121, startPoint y: 87, endPoint x: 74, endPoint y: 83, distance: 47.0
click at [74, 83] on div "Work Order: WO#640128" at bounding box center [113, 85] width 183 height 14
click at [19, 39] on p "Work Order" at bounding box center [27, 39] width 28 height 8
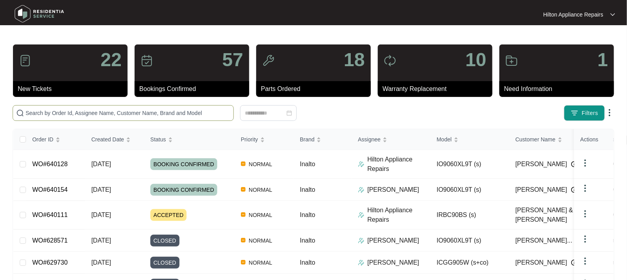
click at [37, 110] on input "text" at bounding box center [128, 113] width 205 height 9
paste input "WO#640128"
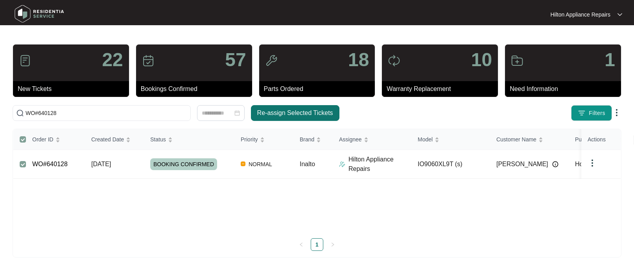
click at [277, 110] on span "Re-assign Selected Tickets" at bounding box center [295, 112] width 76 height 9
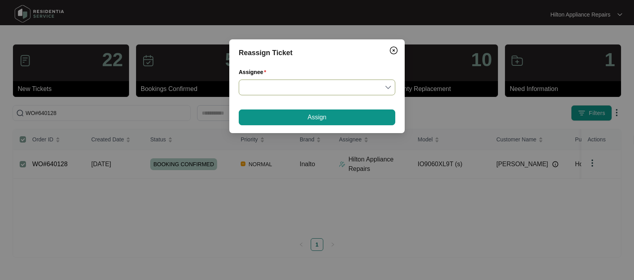
click at [388, 87] on input "Assignee" at bounding box center [317, 87] width 147 height 15
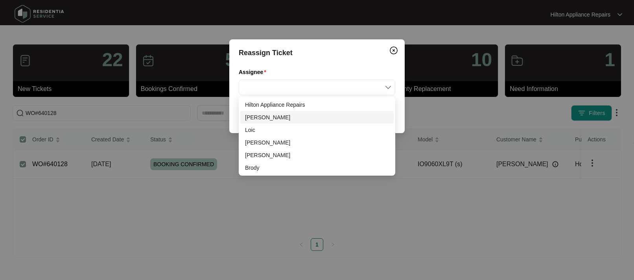
click at [254, 116] on div "[PERSON_NAME]" at bounding box center [317, 117] width 144 height 9
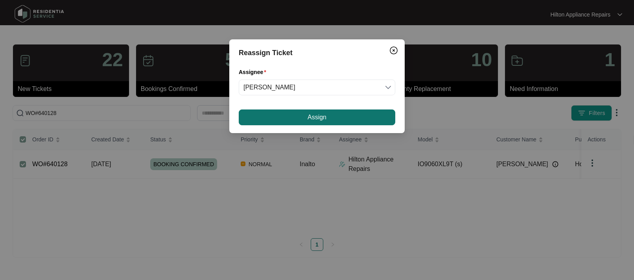
click at [296, 115] on button "Assign" at bounding box center [317, 117] width 157 height 16
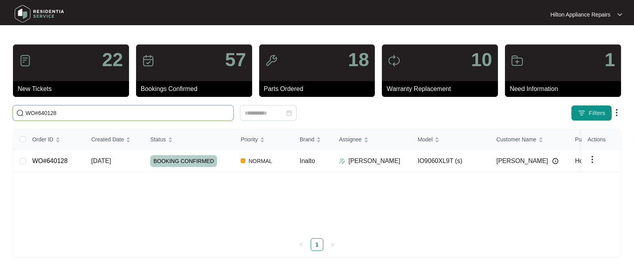
click at [70, 113] on input "WO#640128" at bounding box center [128, 113] width 205 height 9
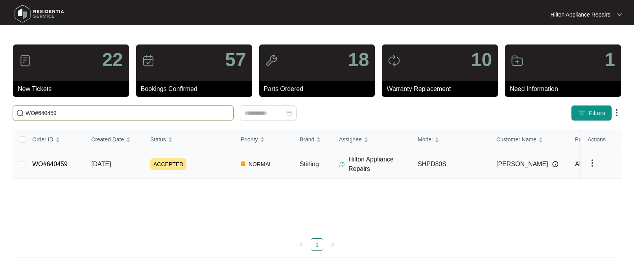
type input "WO#640459"
click at [103, 163] on span "[DATE]" at bounding box center [101, 164] width 20 height 7
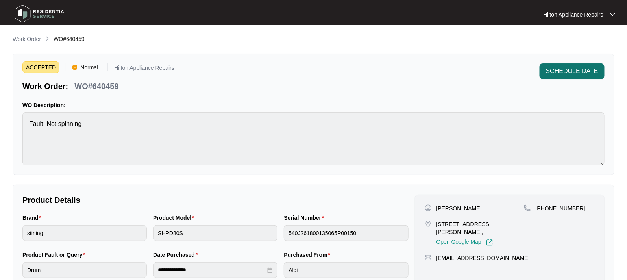
click at [568, 69] on span "SCHEDULE DATE" at bounding box center [572, 71] width 52 height 9
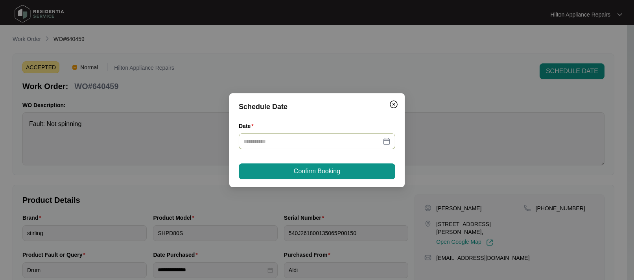
click at [385, 138] on div at bounding box center [317, 141] width 147 height 9
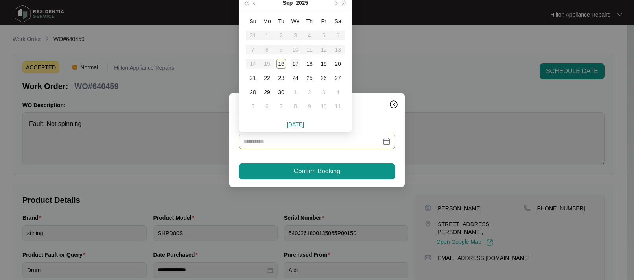
click at [296, 60] on div "17" at bounding box center [295, 63] width 9 height 9
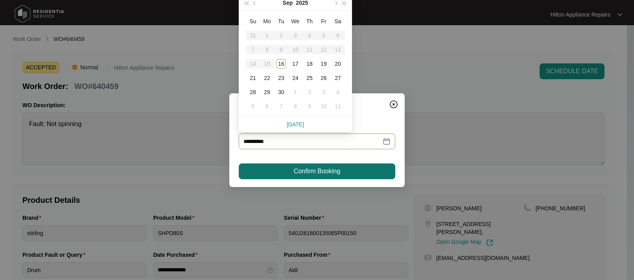
type input "**********"
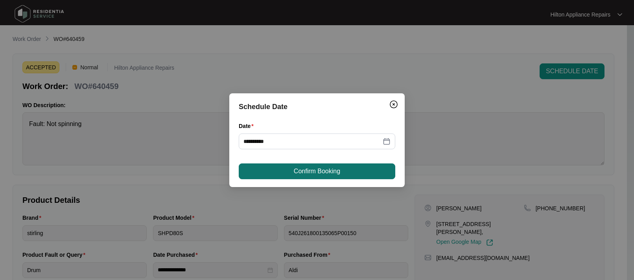
click at [305, 172] on span "Confirm Booking" at bounding box center [317, 170] width 46 height 9
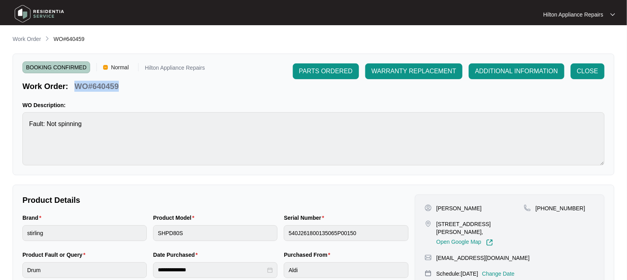
drag, startPoint x: 124, startPoint y: 87, endPoint x: 74, endPoint y: 85, distance: 50.8
click at [74, 85] on div "Work Order: WO#640459" at bounding box center [113, 85] width 183 height 14
click at [26, 37] on p "Work Order" at bounding box center [27, 39] width 28 height 8
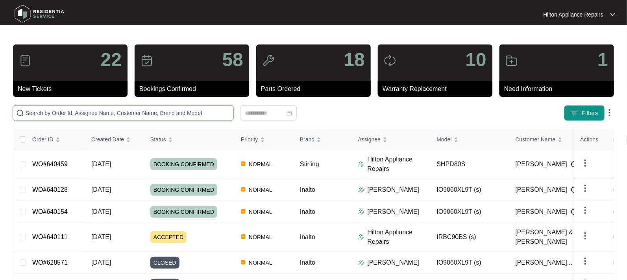
click at [41, 111] on input "text" at bounding box center [128, 113] width 205 height 9
paste input "WO#640459"
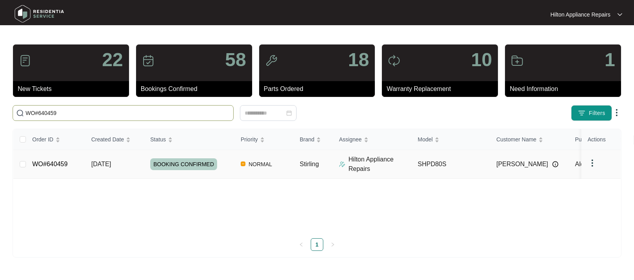
type input "WO#640459"
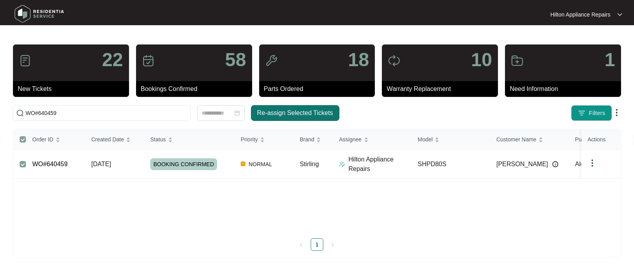
click at [277, 109] on span "Re-assign Selected Tickets" at bounding box center [295, 112] width 76 height 9
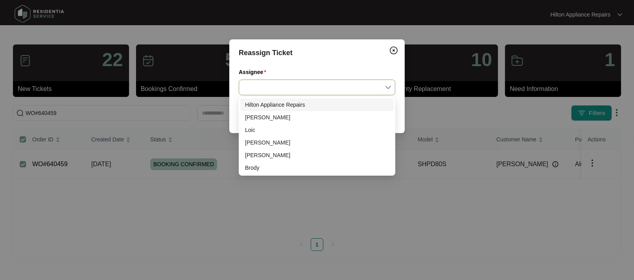
click at [388, 85] on input "Assignee" at bounding box center [317, 87] width 147 height 15
click at [255, 117] on div "[PERSON_NAME]" at bounding box center [317, 117] width 144 height 9
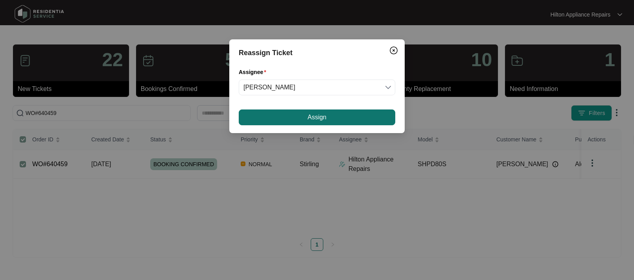
click at [313, 117] on span "Assign" at bounding box center [317, 117] width 19 height 9
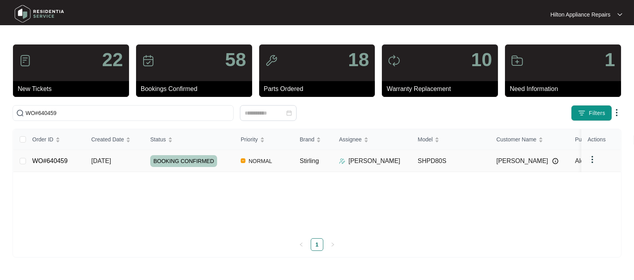
click at [103, 156] on div "Order ID Created Date Status Priority Brand Assignee Model Customer Name Purcha…" at bounding box center [317, 190] width 608 height 122
click at [111, 161] on span "[DATE]" at bounding box center [101, 160] width 20 height 7
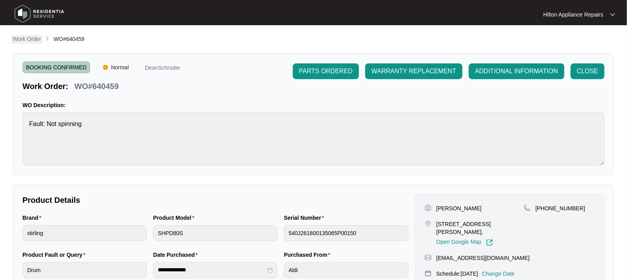
click at [23, 39] on p "Work Order" at bounding box center [27, 39] width 28 height 8
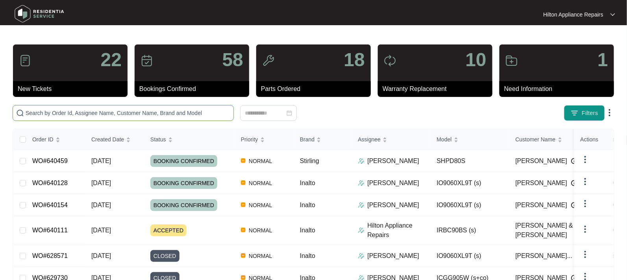
click at [39, 111] on input "text" at bounding box center [128, 113] width 205 height 9
paste input "WO#640467"
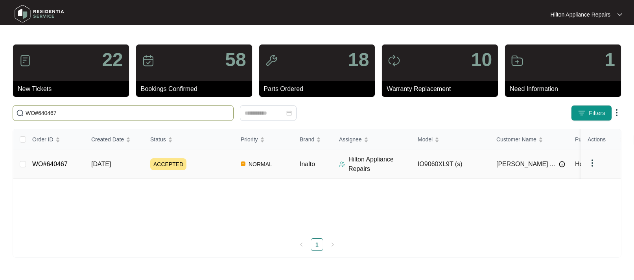
type input "WO#640467"
click at [100, 163] on span "[DATE]" at bounding box center [101, 164] width 20 height 7
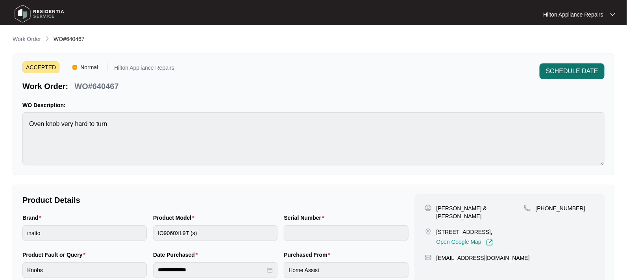
click at [561, 73] on span "SCHEDULE DATE" at bounding box center [572, 71] width 52 height 9
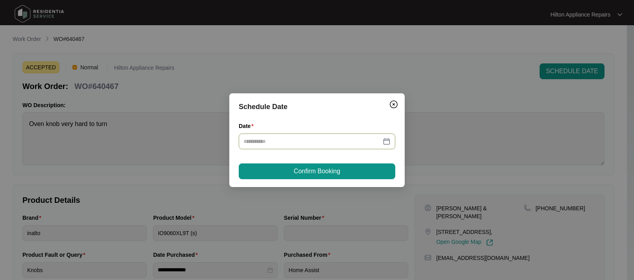
click at [390, 141] on div at bounding box center [317, 141] width 147 height 9
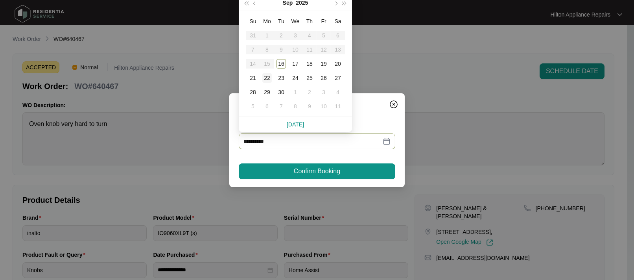
type input "**********"
click at [296, 62] on div "17" at bounding box center [295, 63] width 9 height 9
type input "**********"
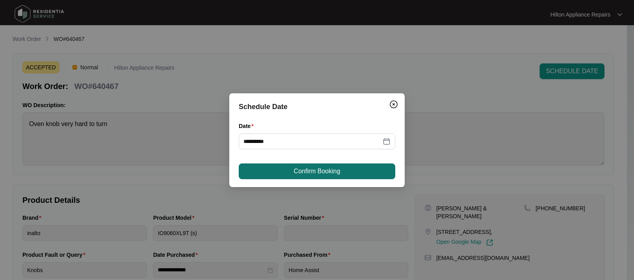
click at [307, 168] on span "Confirm Booking" at bounding box center [317, 170] width 46 height 9
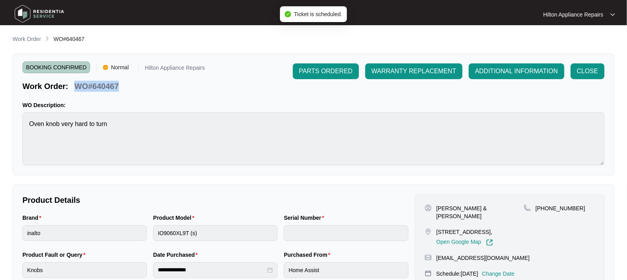
drag, startPoint x: 94, startPoint y: 88, endPoint x: 76, endPoint y: 83, distance: 19.1
click at [76, 83] on div "Work Order: WO#640467" at bounding box center [113, 85] width 183 height 14
click at [23, 39] on p "Work Order" at bounding box center [27, 39] width 28 height 8
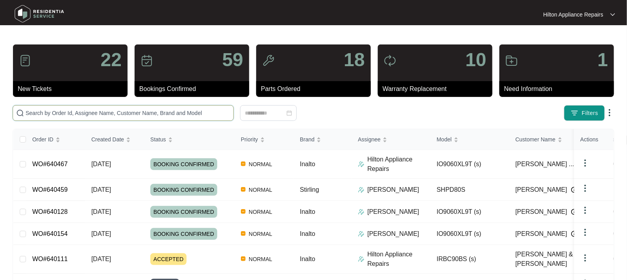
click at [33, 111] on input "text" at bounding box center [128, 113] width 205 height 9
paste input "WO#640467"
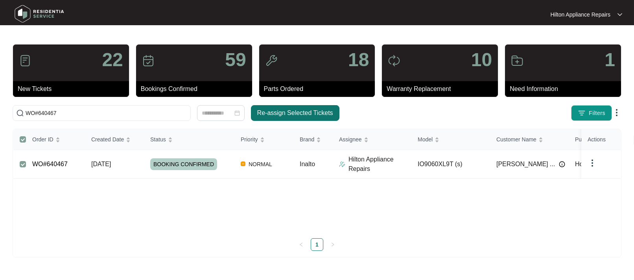
click at [271, 112] on span "Re-assign Selected Tickets" at bounding box center [295, 112] width 76 height 9
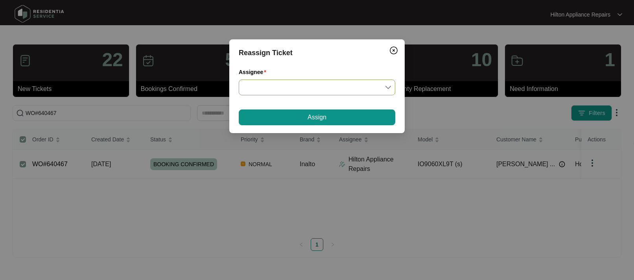
click at [389, 85] on input "Assignee" at bounding box center [317, 87] width 147 height 15
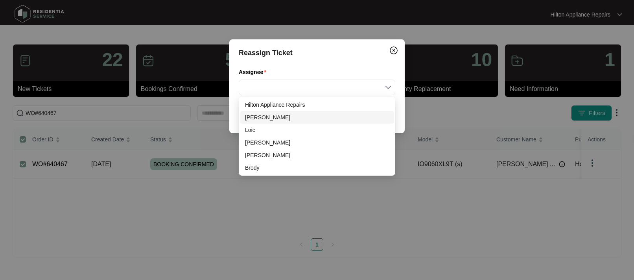
click at [257, 118] on div "[PERSON_NAME]" at bounding box center [317, 117] width 144 height 9
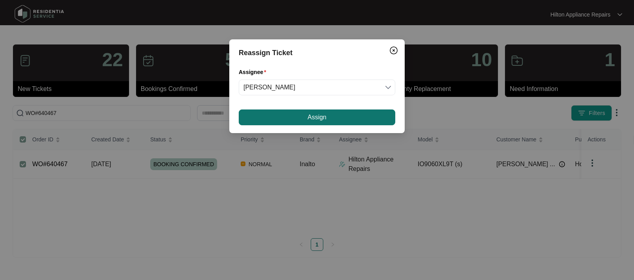
click at [305, 118] on button "Assign" at bounding box center [317, 117] width 157 height 16
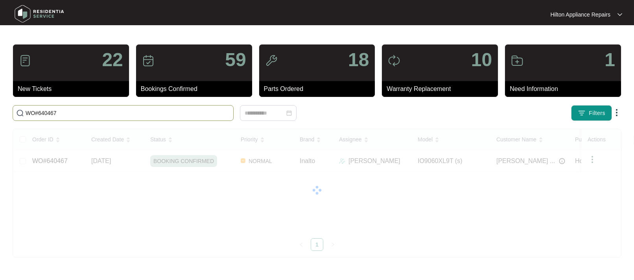
drag, startPoint x: 45, startPoint y: 114, endPoint x: 6, endPoint y: 112, distance: 39.4
click at [6, 112] on main "22 New Tickets 59 Bookings Confirmed 18 Parts Ordered 10 Warranty Replacement 1…" at bounding box center [317, 140] width 634 height 280
paste input "38011"
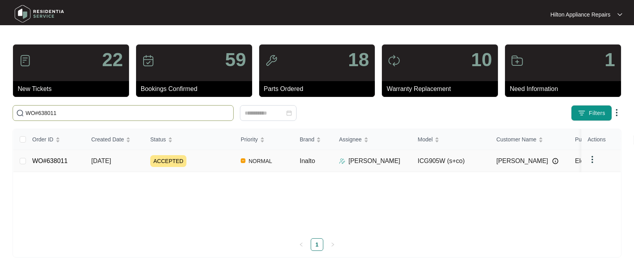
type input "WO#638011"
click at [99, 160] on span "[DATE]" at bounding box center [101, 160] width 20 height 7
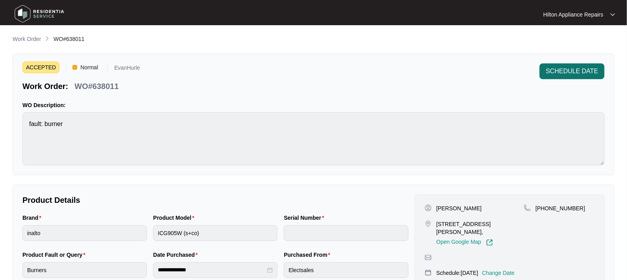
click at [569, 70] on span "SCHEDULE DATE" at bounding box center [572, 71] width 52 height 9
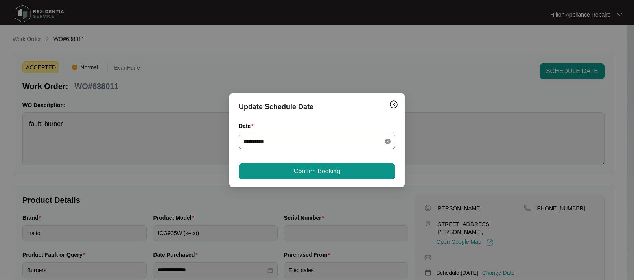
click at [388, 142] on icon "close-circle" at bounding box center [388, 142] width 6 height 6
click at [388, 140] on div at bounding box center [317, 141] width 147 height 9
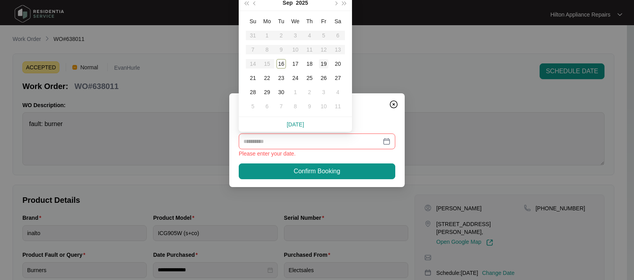
click at [327, 63] on div "19" at bounding box center [323, 63] width 9 height 9
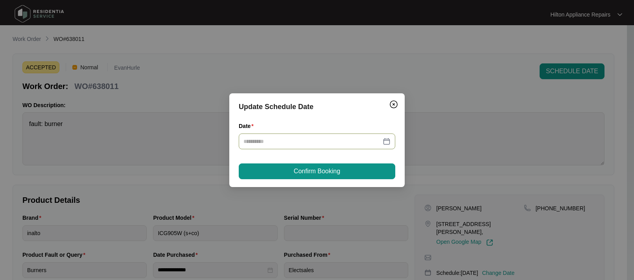
type input "**********"
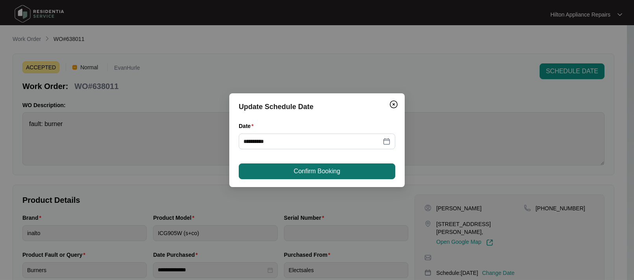
click at [307, 170] on span "Confirm Booking" at bounding box center [317, 170] width 46 height 9
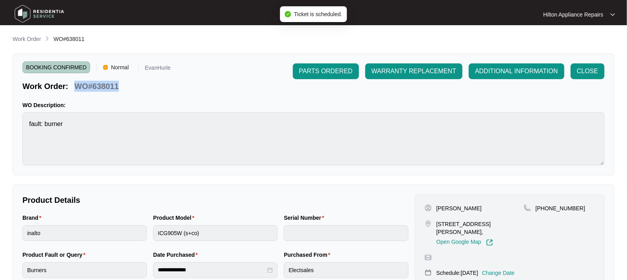
drag, startPoint x: 90, startPoint y: 91, endPoint x: 77, endPoint y: 87, distance: 13.4
click at [77, 87] on div "Work Order: WO#638011" at bounding box center [96, 85] width 148 height 14
click at [25, 37] on p "Work Order" at bounding box center [27, 39] width 28 height 8
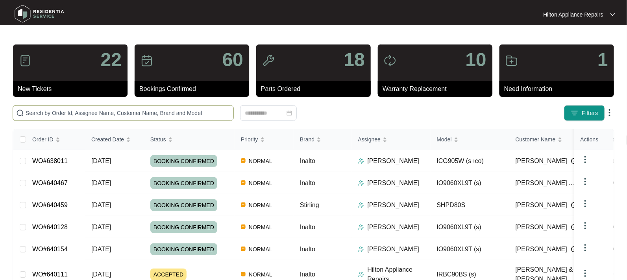
click at [39, 116] on input "text" at bounding box center [128, 113] width 205 height 9
paste input "WO#638011"
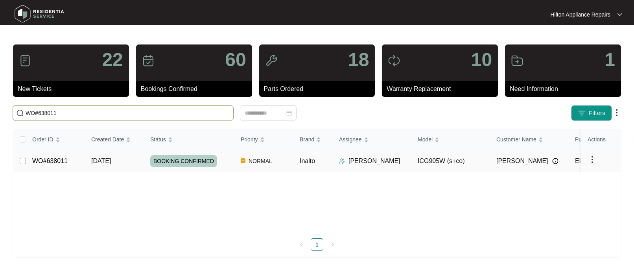
type input "WO#638011"
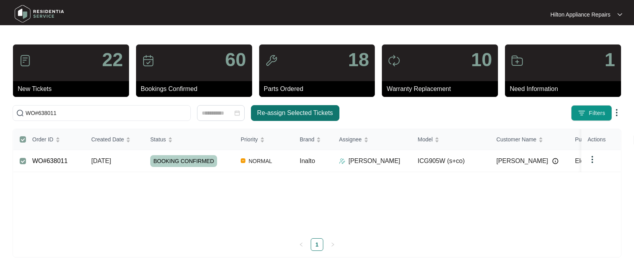
click at [262, 113] on span "Re-assign Selected Tickets" at bounding box center [295, 112] width 76 height 9
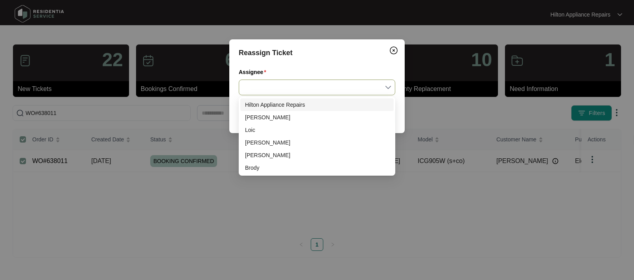
click at [389, 87] on input "Assignee" at bounding box center [317, 87] width 147 height 15
click at [259, 156] on div "[PERSON_NAME]" at bounding box center [317, 155] width 144 height 9
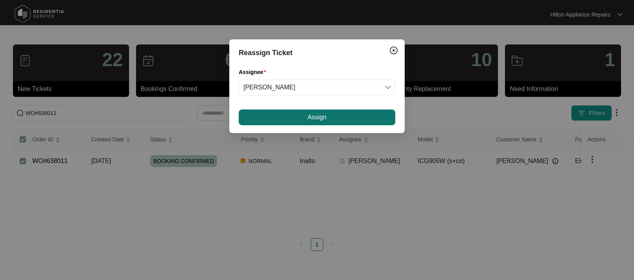
click at [282, 115] on button "Assign" at bounding box center [317, 117] width 157 height 16
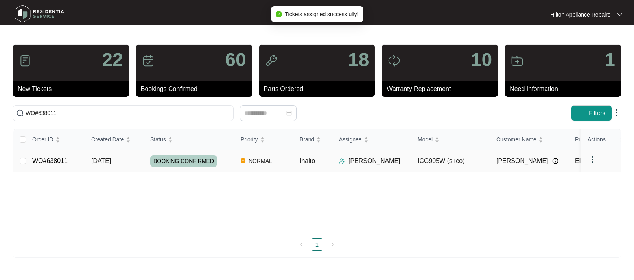
click at [108, 161] on span "[DATE]" at bounding box center [101, 160] width 20 height 7
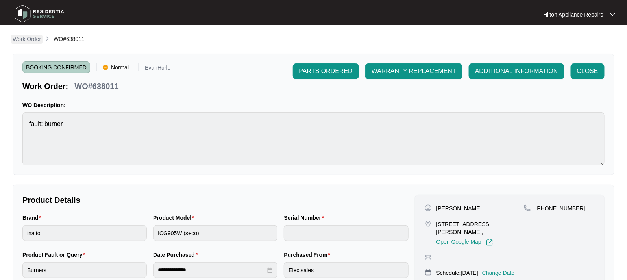
click at [29, 38] on p "Work Order" at bounding box center [27, 39] width 28 height 8
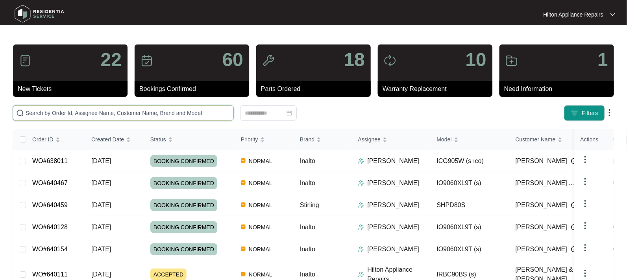
click at [41, 110] on input "text" at bounding box center [128, 113] width 205 height 9
paste input "WO#640160"
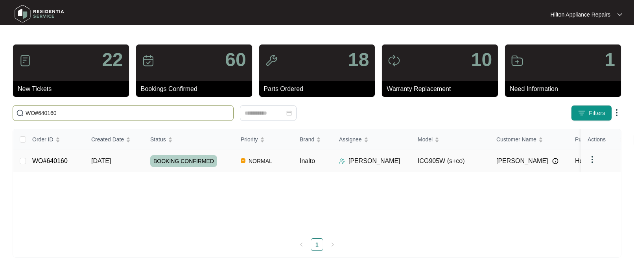
type input "WO#640160"
click at [111, 162] on span "[DATE]" at bounding box center [101, 160] width 20 height 7
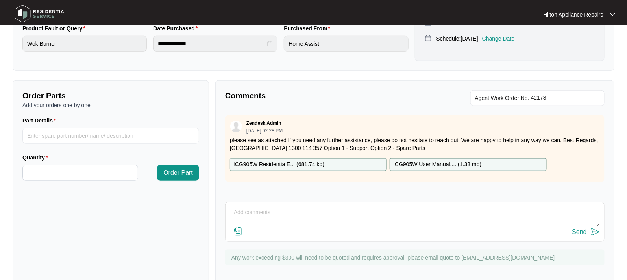
scroll to position [241, 0]
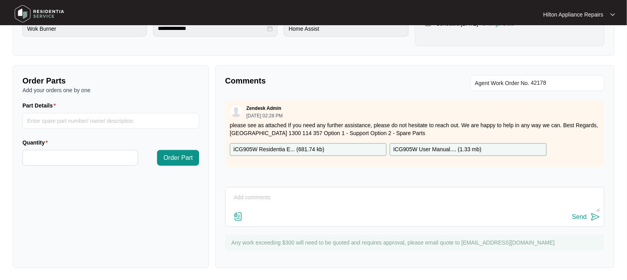
click at [246, 194] on textarea at bounding box center [414, 201] width 371 height 20
paste textarea "Attended property for wok burner not working Upon arrival found top black trive…"
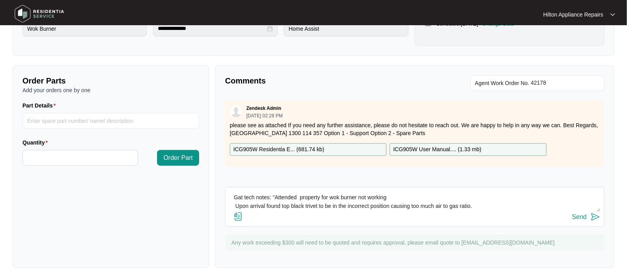
scroll to position [6, 0]
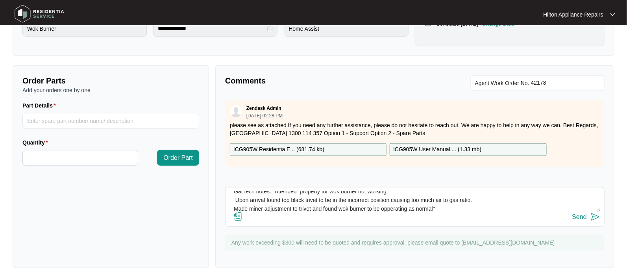
type textarea "Gat tech notes: "Attended property for wok burner not working Upon arrival foun…"
click at [239, 213] on img at bounding box center [237, 216] width 9 height 9
click at [0, 0] on input "file" at bounding box center [0, 0] width 0 height 0
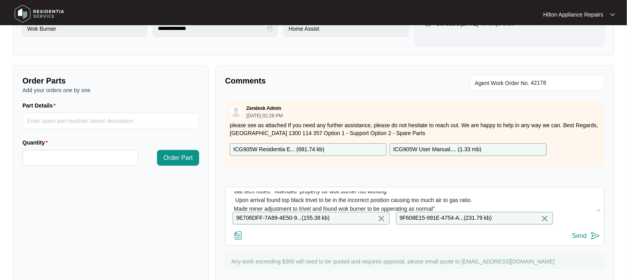
click at [581, 239] on div "Send" at bounding box center [579, 235] width 15 height 7
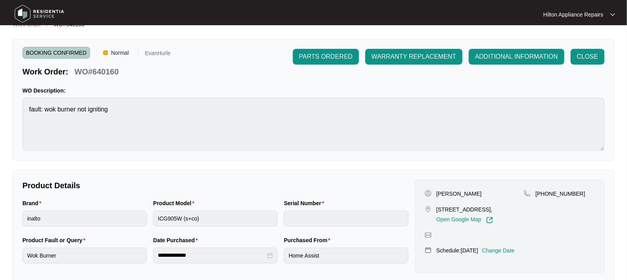
scroll to position [0, 0]
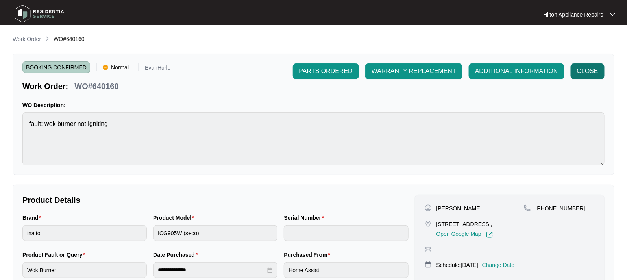
click at [584, 71] on span "CLOSE" at bounding box center [587, 71] width 21 height 9
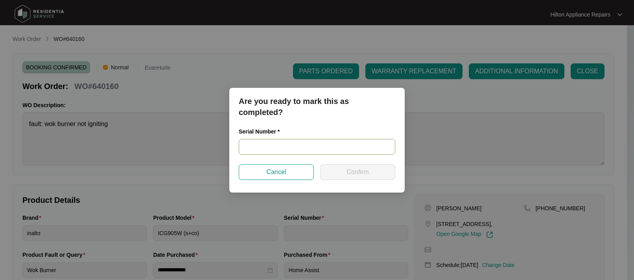
click at [248, 143] on input "text" at bounding box center [317, 147] width 157 height 16
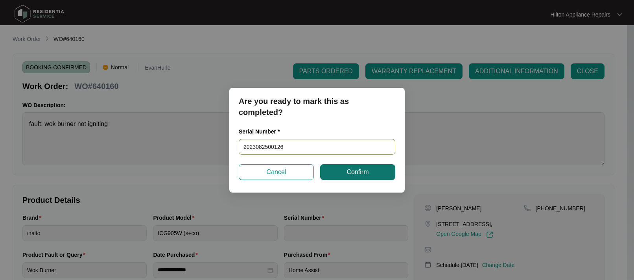
type input "2023082500126"
click at [342, 170] on button "Confirm" at bounding box center [357, 172] width 75 height 16
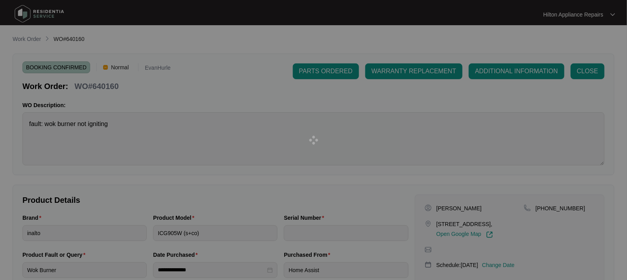
type input "2023082500126"
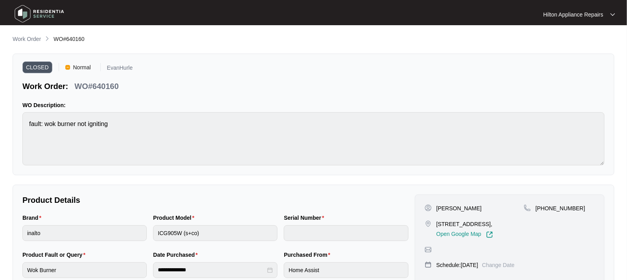
click at [26, 39] on p "Work Order" at bounding box center [27, 39] width 28 height 8
